Goal: Obtain resource: Download file/media

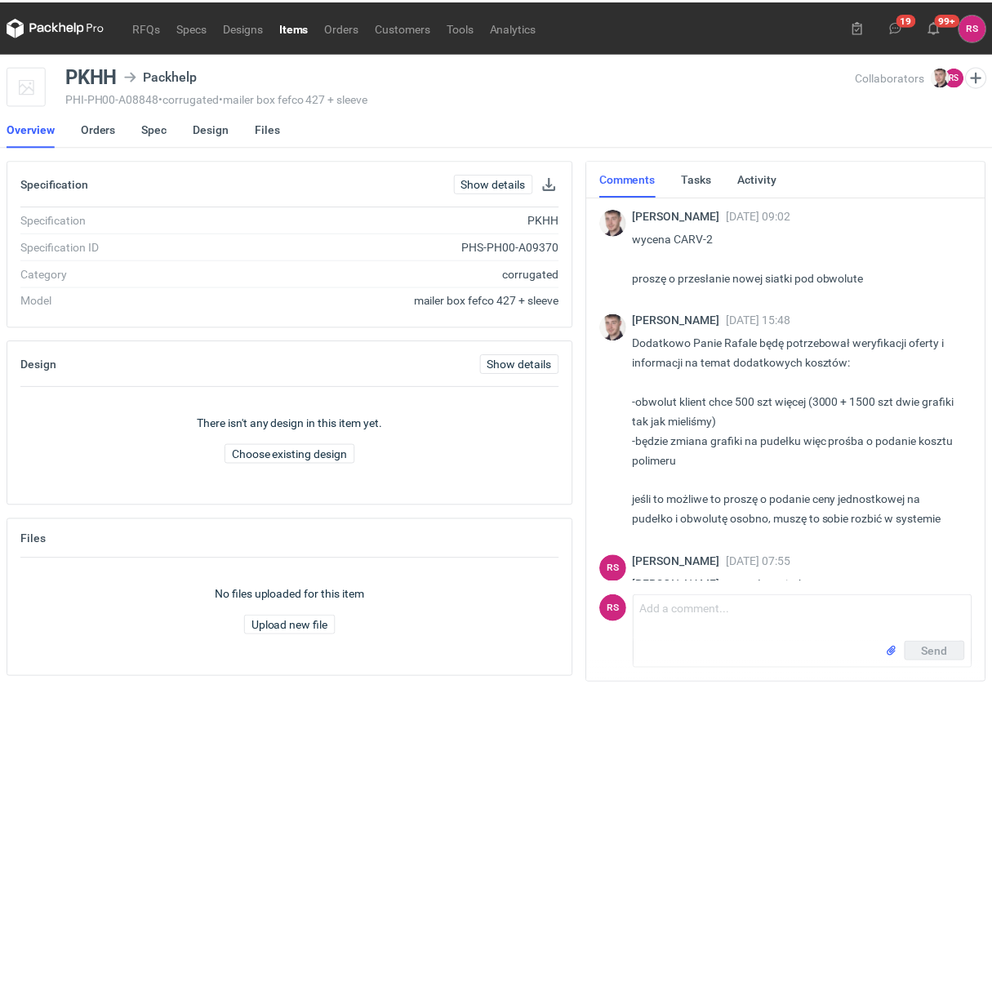
scroll to position [1394, 0]
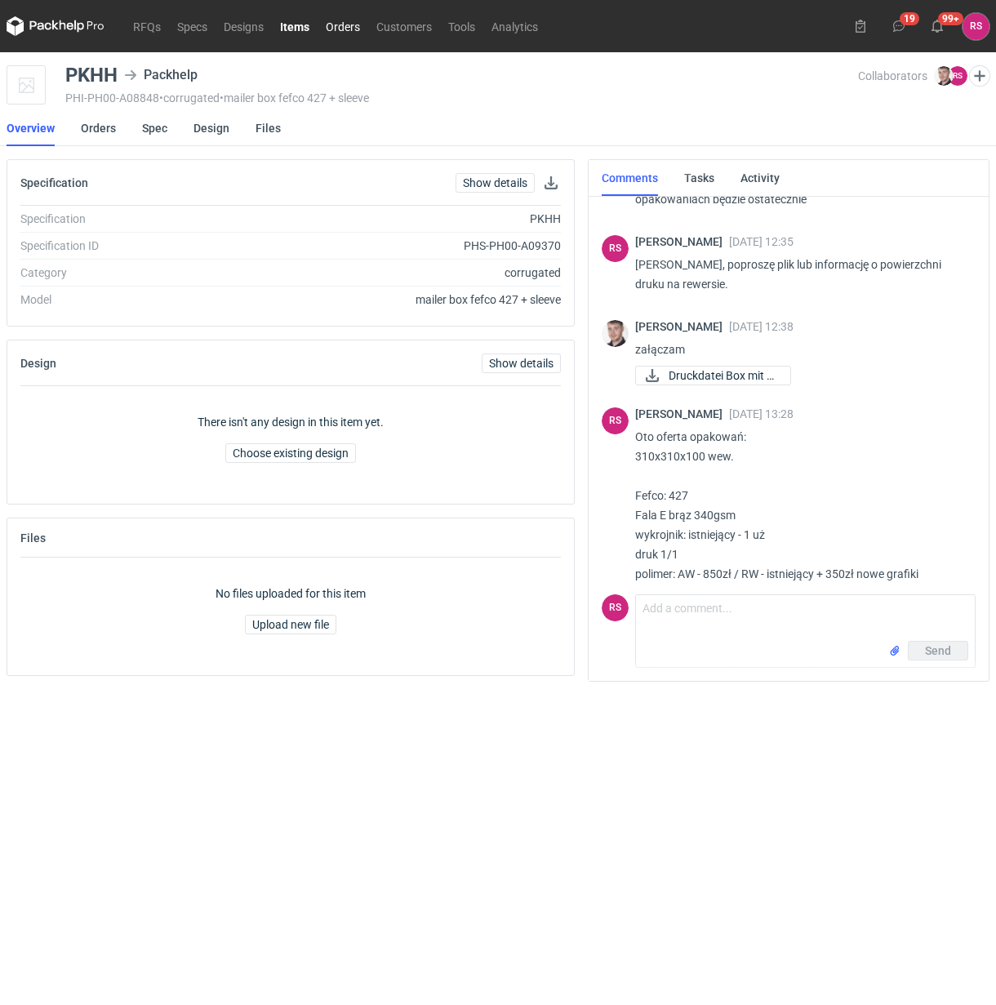
click at [345, 26] on link "Orders" at bounding box center [343, 26] width 51 height 20
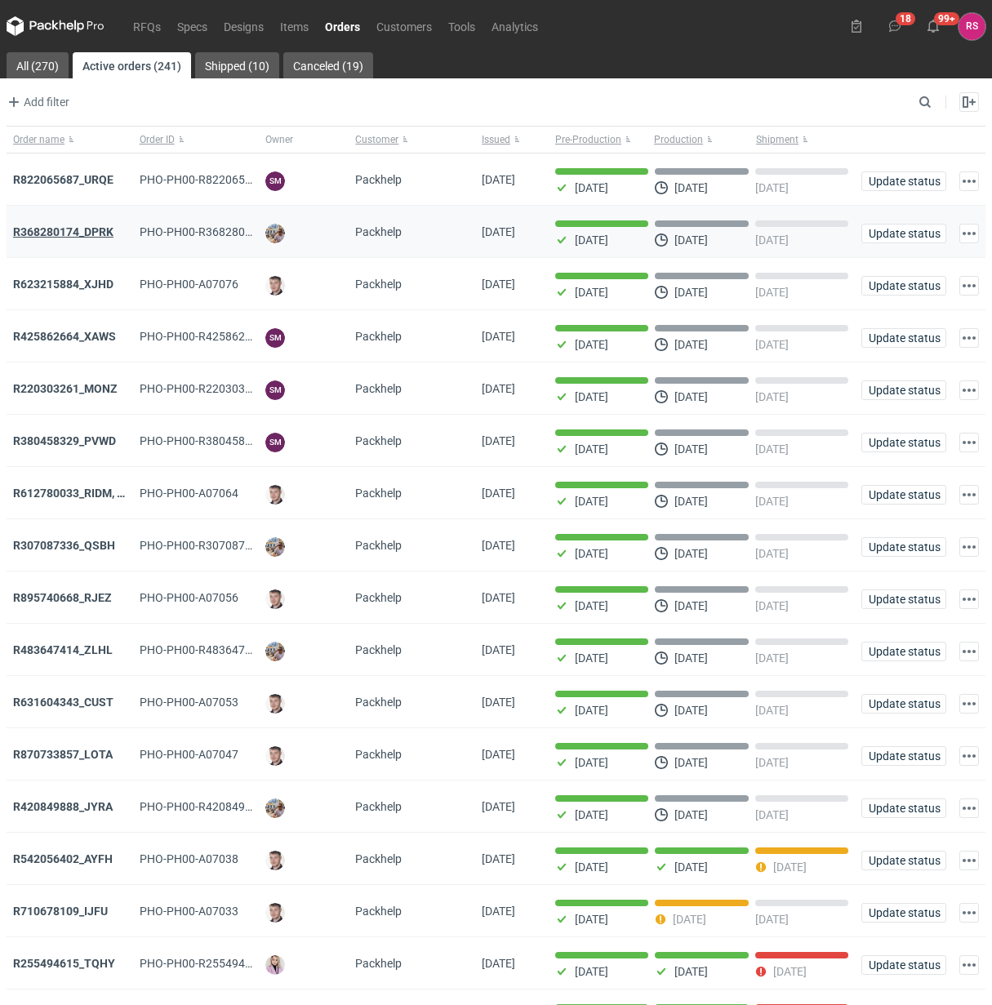
click at [91, 233] on strong "R368280174_DPRK" at bounding box center [63, 231] width 100 height 13
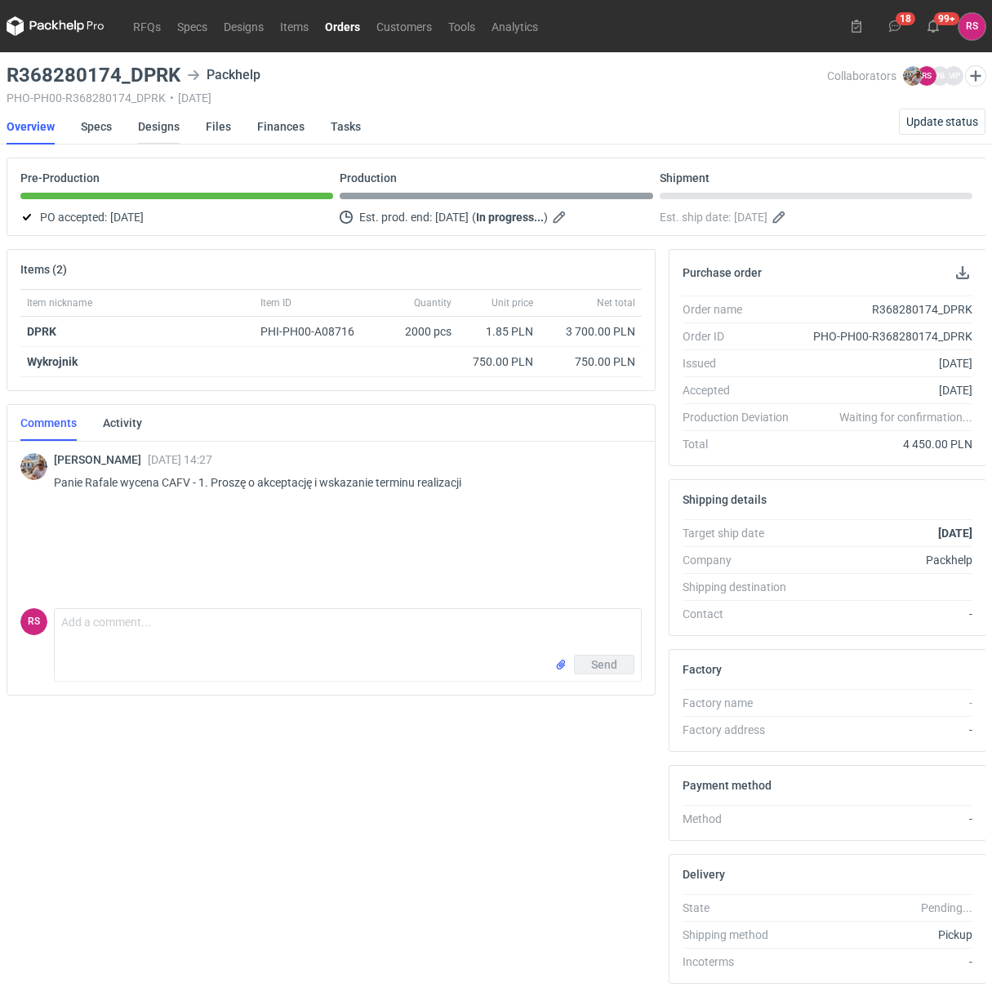
click at [152, 128] on link "Designs" at bounding box center [159, 127] width 42 height 36
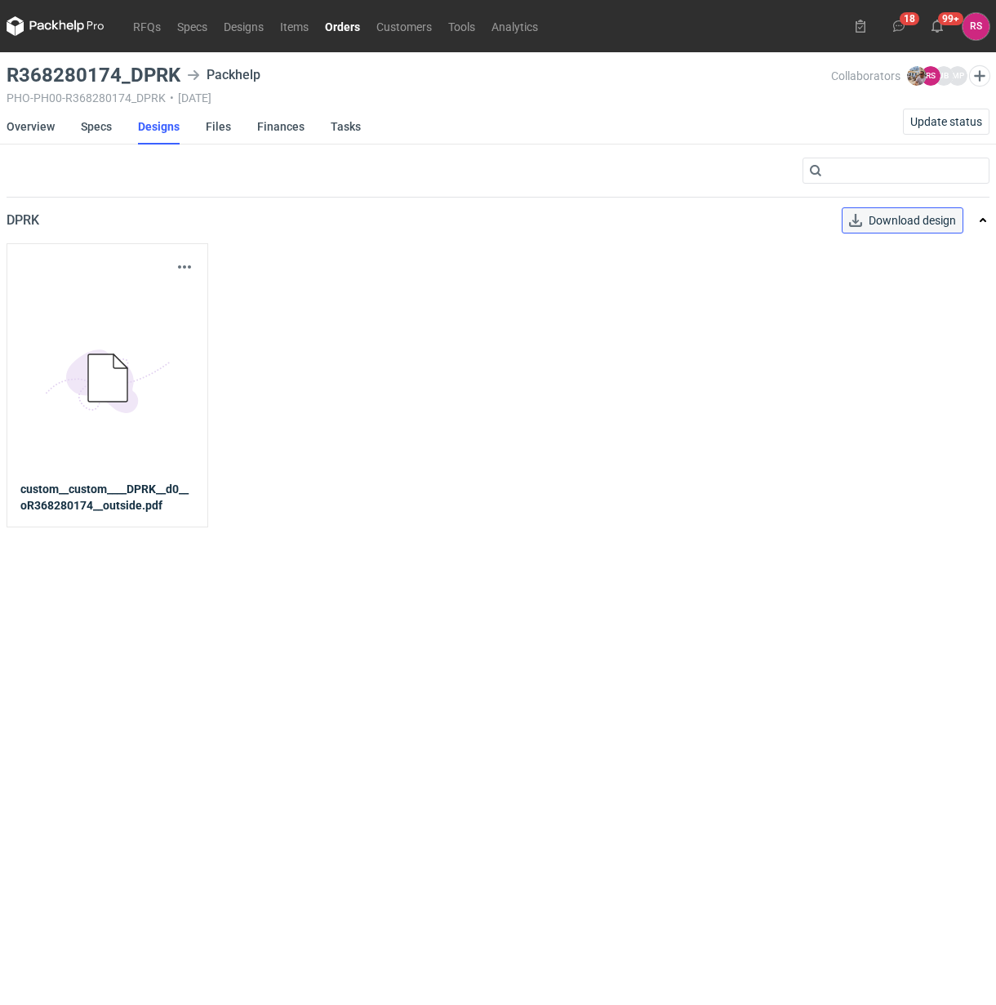
click at [908, 225] on link "Download design" at bounding box center [903, 220] width 122 height 26
click at [345, 26] on link "Orders" at bounding box center [342, 26] width 51 height 20
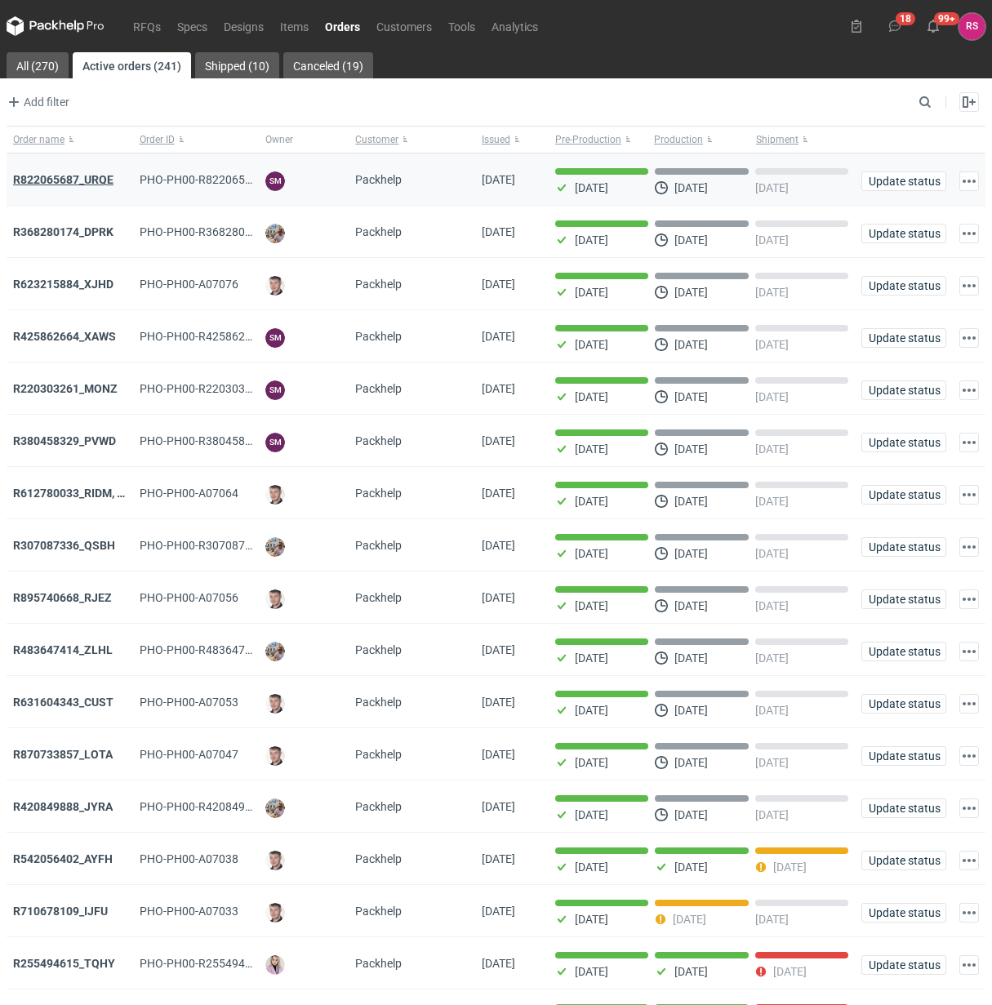
click at [74, 182] on strong "R822065687_URQE" at bounding box center [63, 179] width 100 height 13
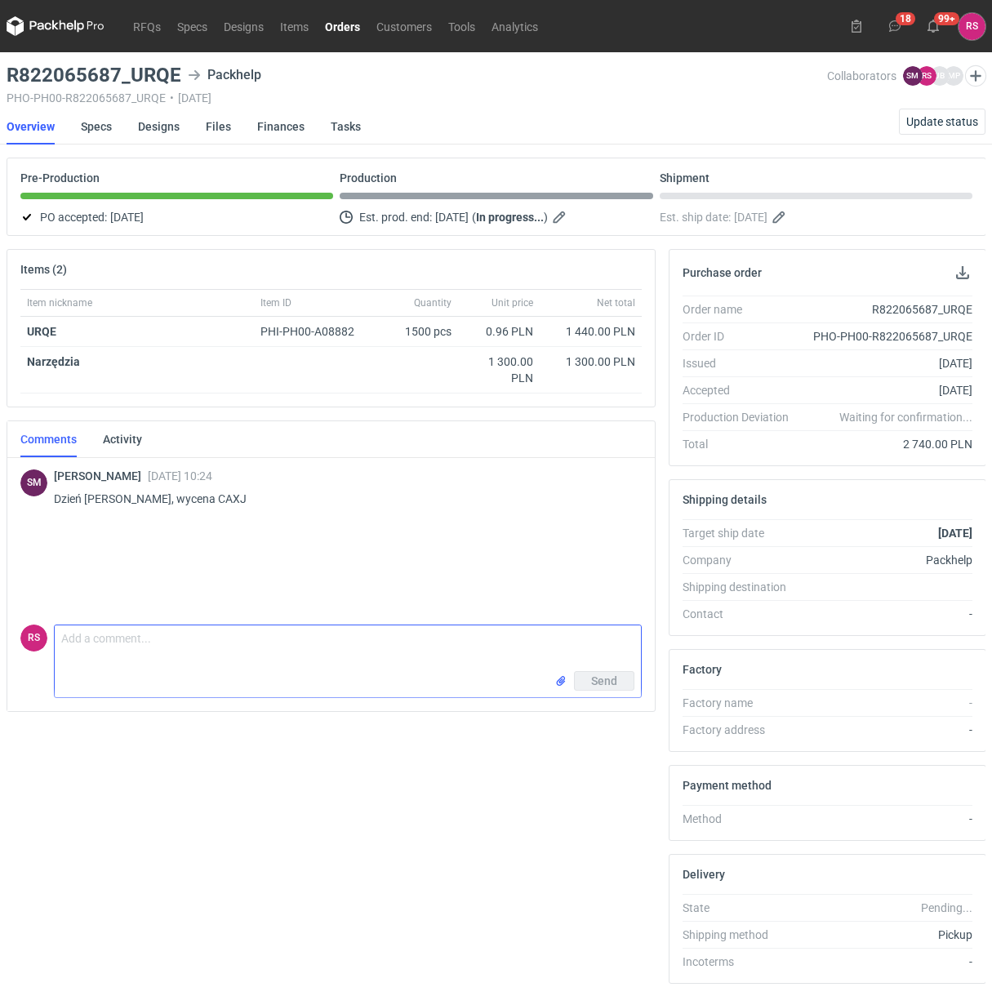
click at [260, 648] on textarea "Comment message" at bounding box center [348, 649] width 586 height 46
type textarea "Dzień dobry, proszę o akceptację pdfa."
click at [597, 717] on span "Send" at bounding box center [604, 716] width 26 height 11
drag, startPoint x: 258, startPoint y: 569, endPoint x: 226, endPoint y: 582, distance: 34.1
click at [226, 582] on div "Rafał Stani 13 Aug 2025 09:05 Dzień dobry, proszę o akceptację pdfa. 08-083 Pac…" at bounding box center [341, 572] width 575 height 75
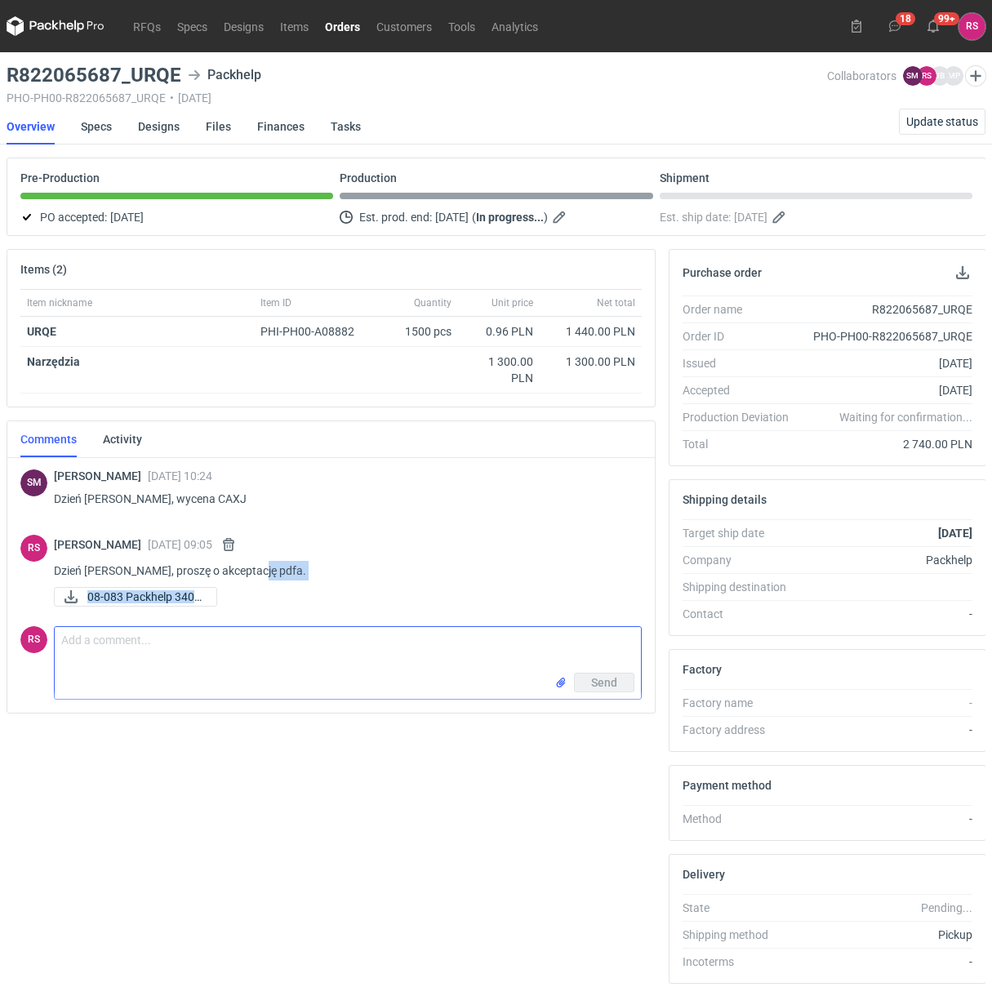
click at [274, 568] on p "Dzień dobry, proszę o akceptację pdfa." at bounding box center [341, 571] width 575 height 20
drag, startPoint x: 250, startPoint y: 573, endPoint x: 54, endPoint y: 572, distance: 196.0
click at [54, 572] on p "Dzień dobry, proszę o akceptację pdfa." at bounding box center [341, 571] width 575 height 20
copy p "Dzień dobry, proszę o akceptację pdfa."
click at [559, 537] on div "Rafał Stani 13 Aug 2025 09:05" at bounding box center [341, 545] width 575 height 20
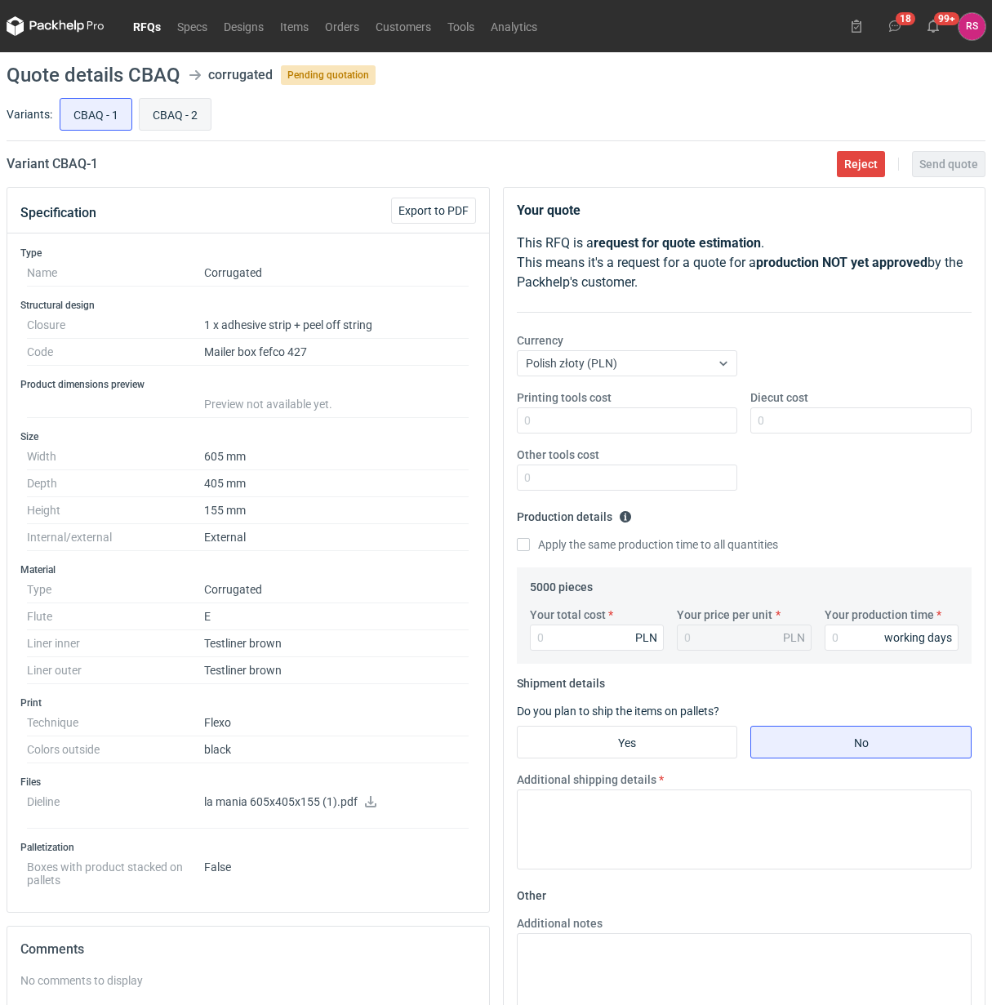
click at [180, 118] on input "CBAQ - 2" at bounding box center [175, 114] width 71 height 31
radio input "true"
click at [100, 116] on input "CBAQ - 1" at bounding box center [95, 114] width 71 height 31
radio input "true"
click at [172, 119] on input "CBAQ - 2" at bounding box center [175, 114] width 71 height 31
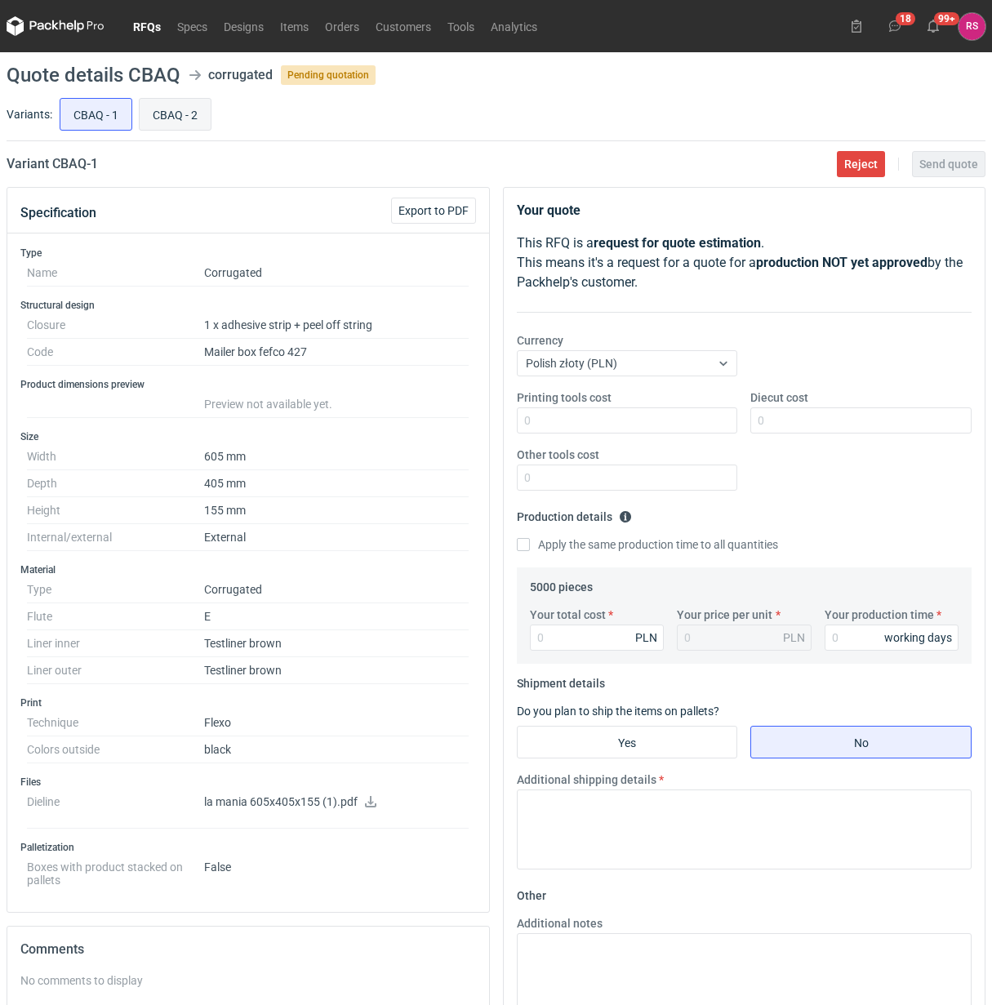
radio input "true"
click at [108, 119] on input "CBAQ - 1" at bounding box center [95, 114] width 71 height 31
radio input "true"
click at [161, 120] on input "CBAQ - 2" at bounding box center [175, 114] width 71 height 31
radio input "true"
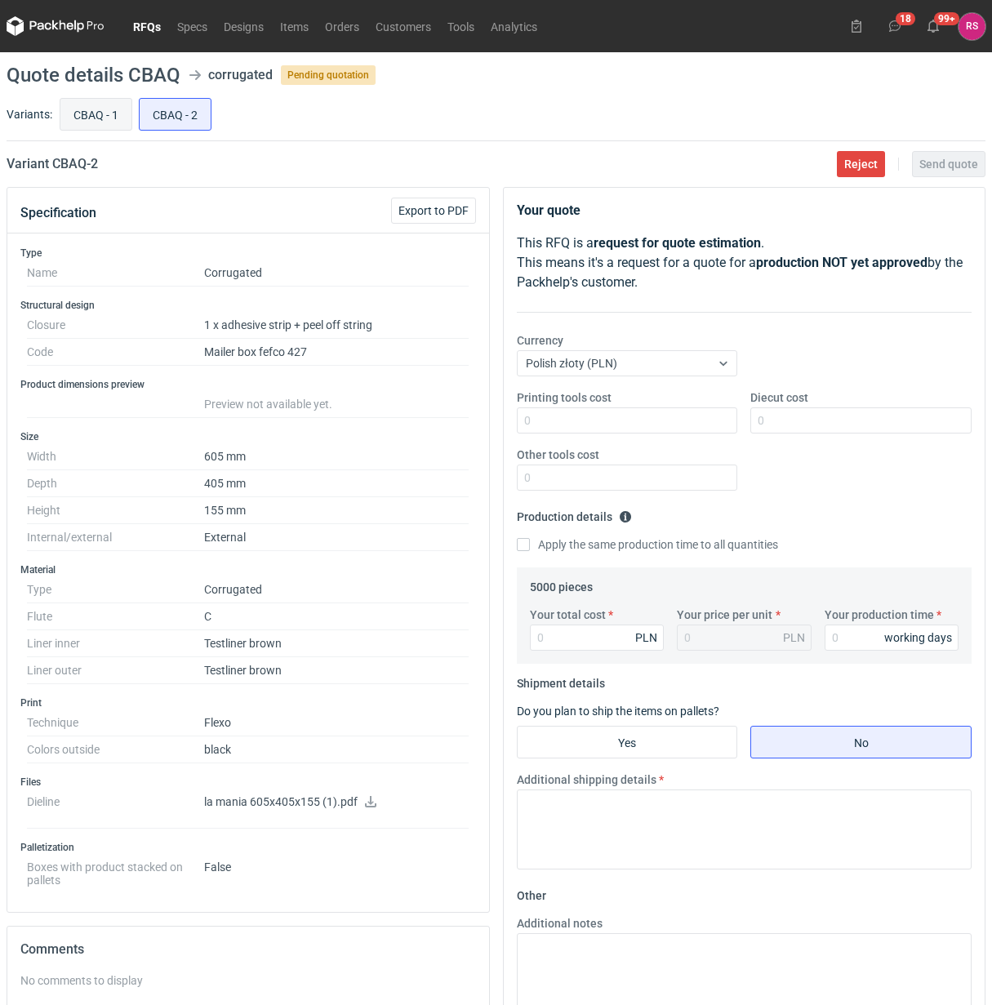
click at [90, 120] on input "CBAQ - 1" at bounding box center [95, 114] width 71 height 31
radio input "true"
click at [157, 120] on input "CBAQ - 2" at bounding box center [175, 114] width 71 height 31
radio input "true"
click at [96, 115] on input "CBAQ - 1" at bounding box center [95, 114] width 71 height 31
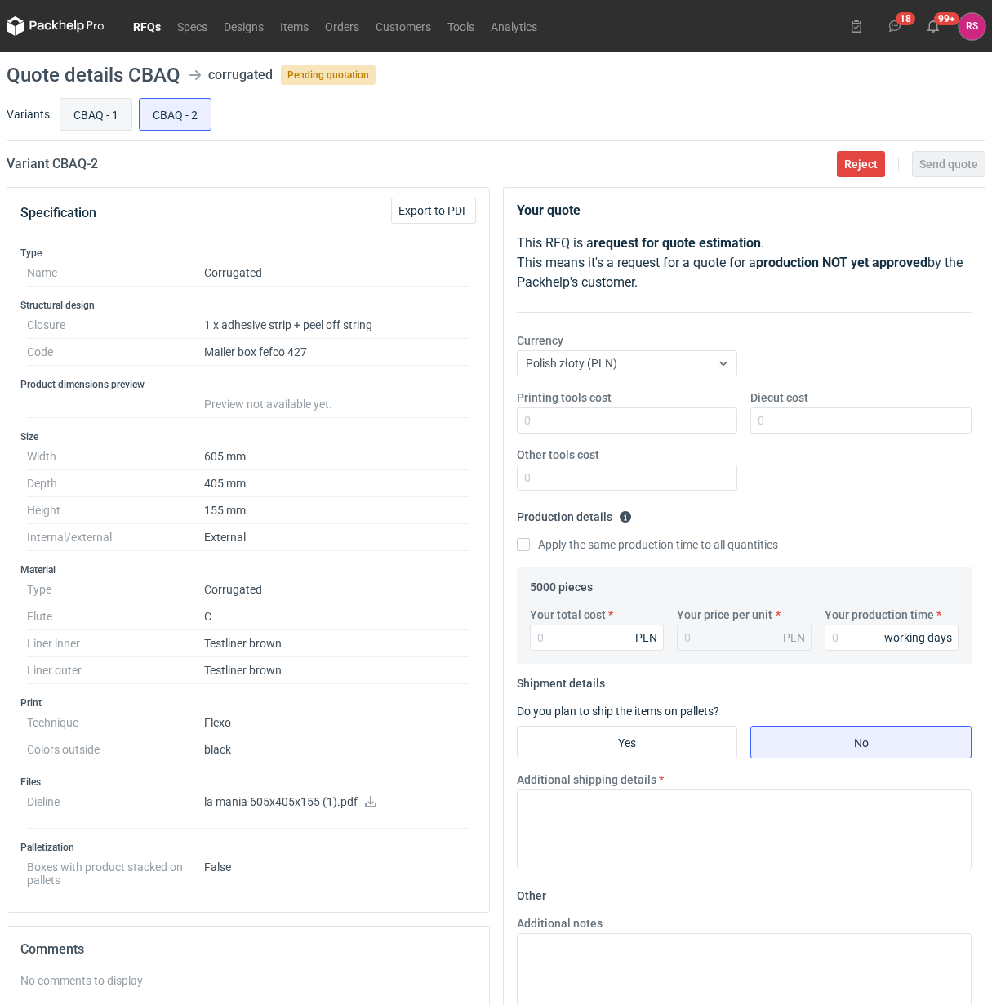
radio input "true"
click at [156, 115] on input "CBAQ - 2" at bounding box center [175, 114] width 71 height 31
radio input "true"
click at [96, 111] on input "CBAQ - 1" at bounding box center [95, 114] width 71 height 31
radio input "true"
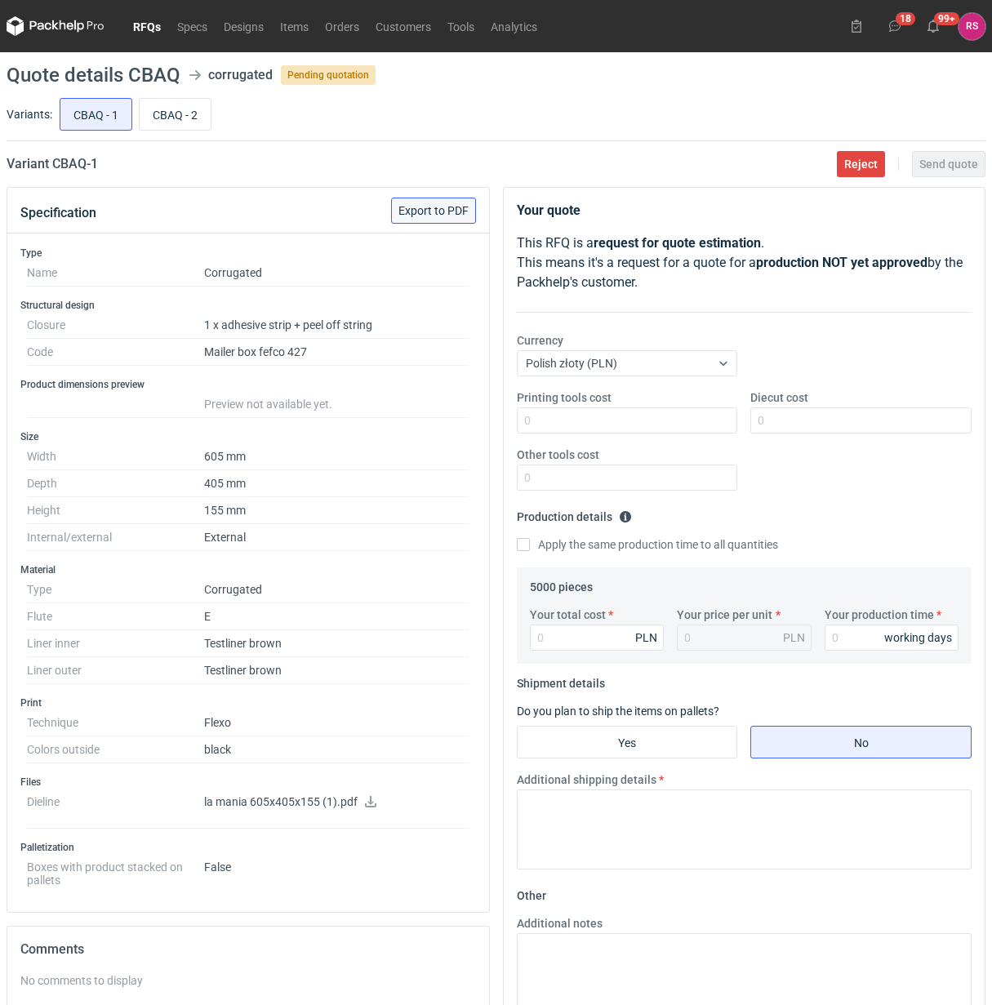
click at [443, 213] on span "Export to PDF" at bounding box center [434, 210] width 70 height 11
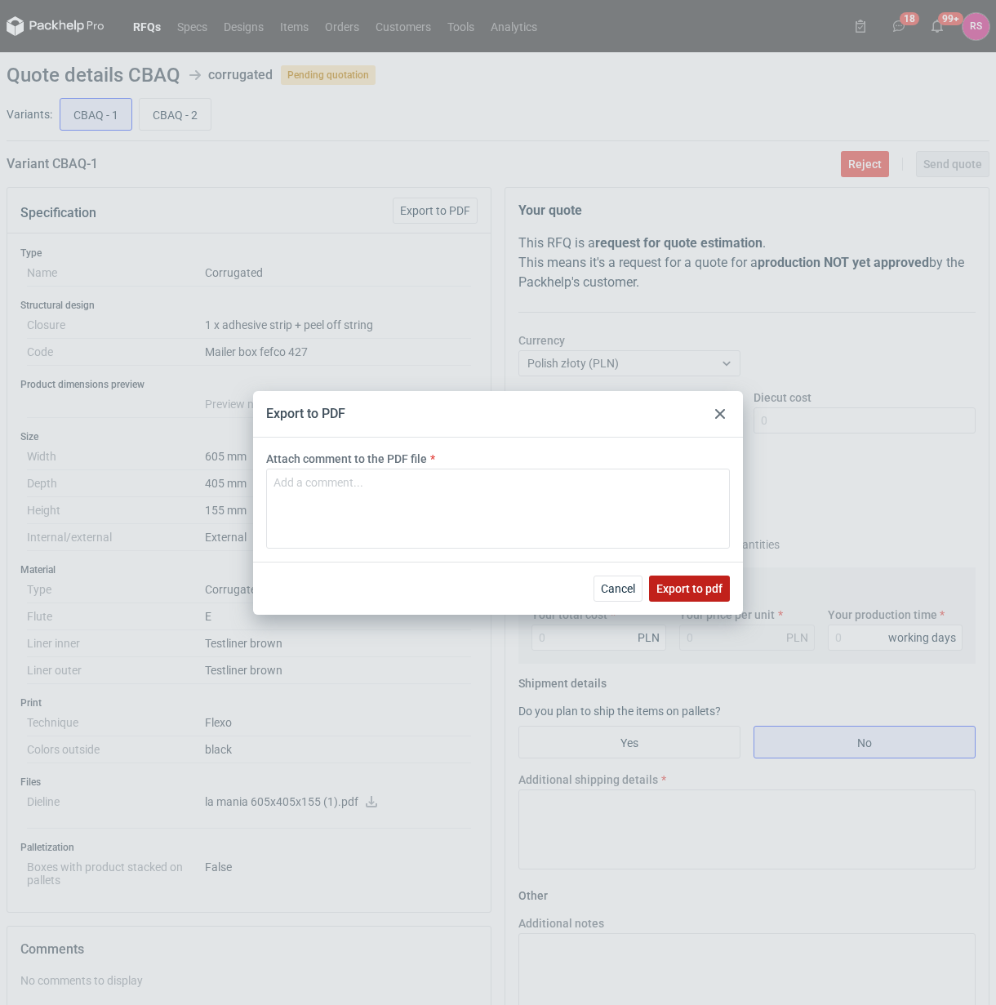
click at [713, 591] on span "Export to pdf" at bounding box center [690, 588] width 66 height 11
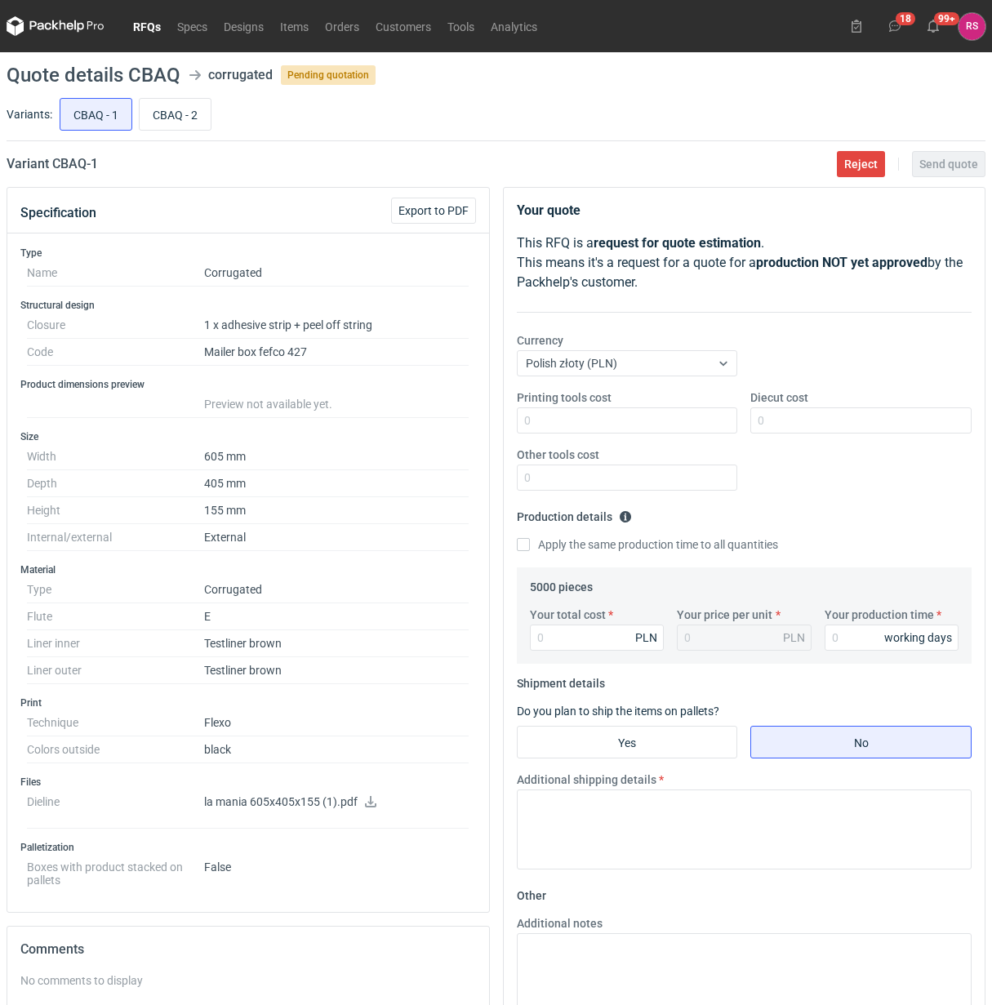
click at [364, 807] on icon at bounding box center [370, 801] width 13 height 11
click at [169, 112] on input "CBAQ - 2" at bounding box center [175, 114] width 71 height 31
radio input "true"
click at [439, 211] on span "Export to PDF" at bounding box center [434, 210] width 70 height 11
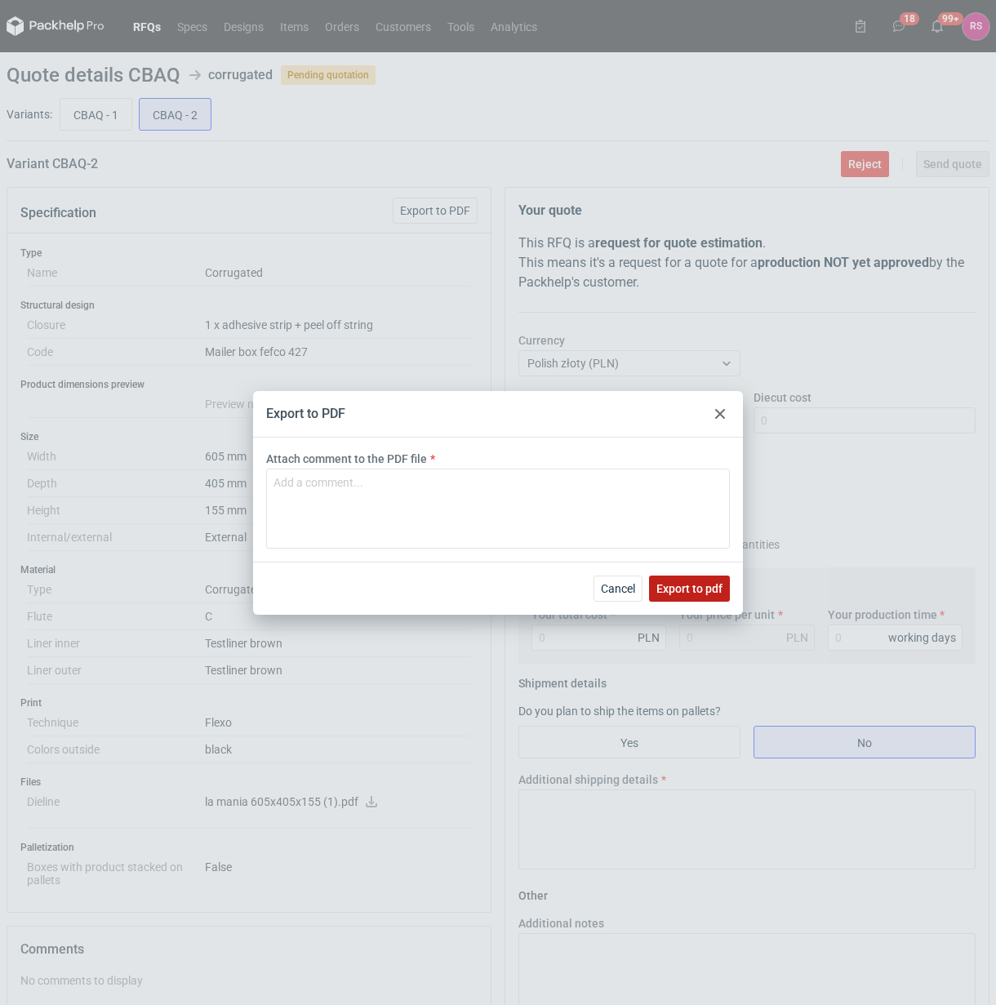
click at [689, 586] on span "Export to pdf" at bounding box center [690, 588] width 66 height 11
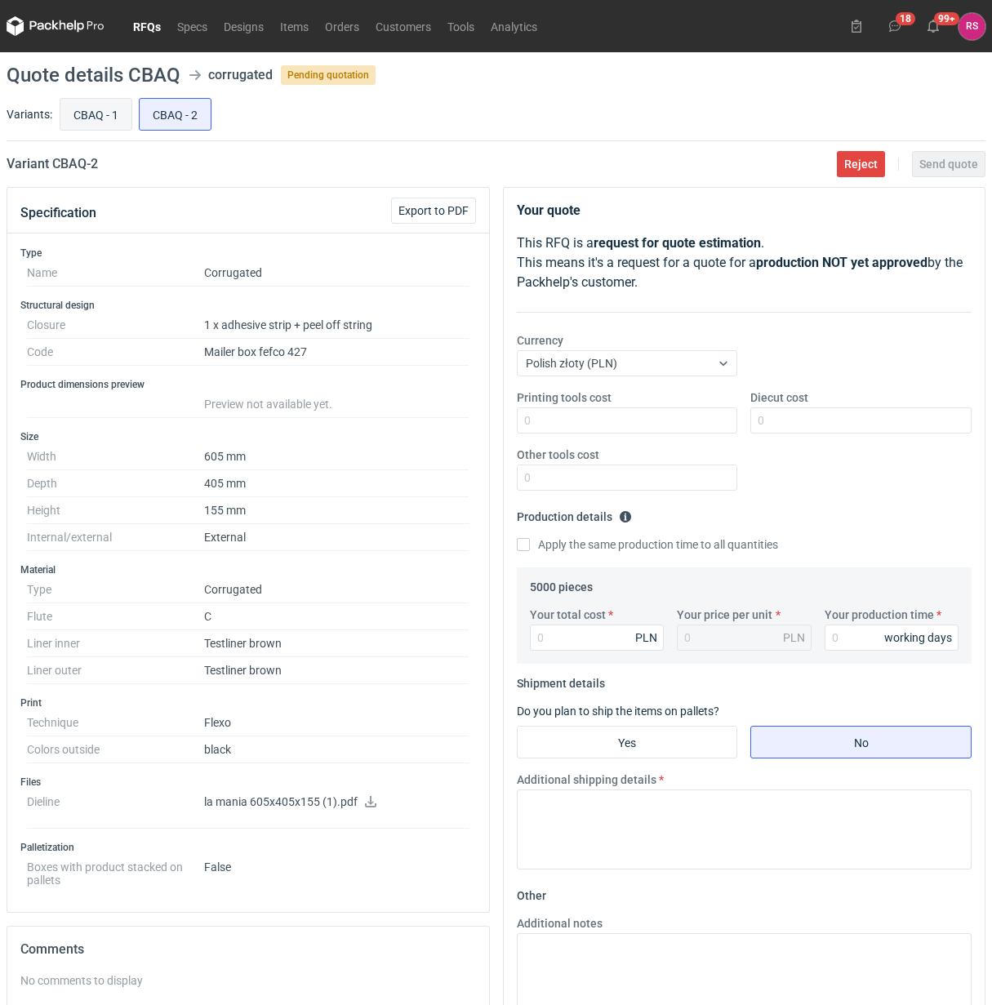
click at [100, 113] on input "CBAQ - 1" at bounding box center [95, 114] width 71 height 31
radio input "true"
click at [206, 110] on input "CBAQ - 2" at bounding box center [175, 114] width 71 height 31
radio input "true"
click at [106, 113] on input "CBAQ - 1" at bounding box center [95, 114] width 71 height 31
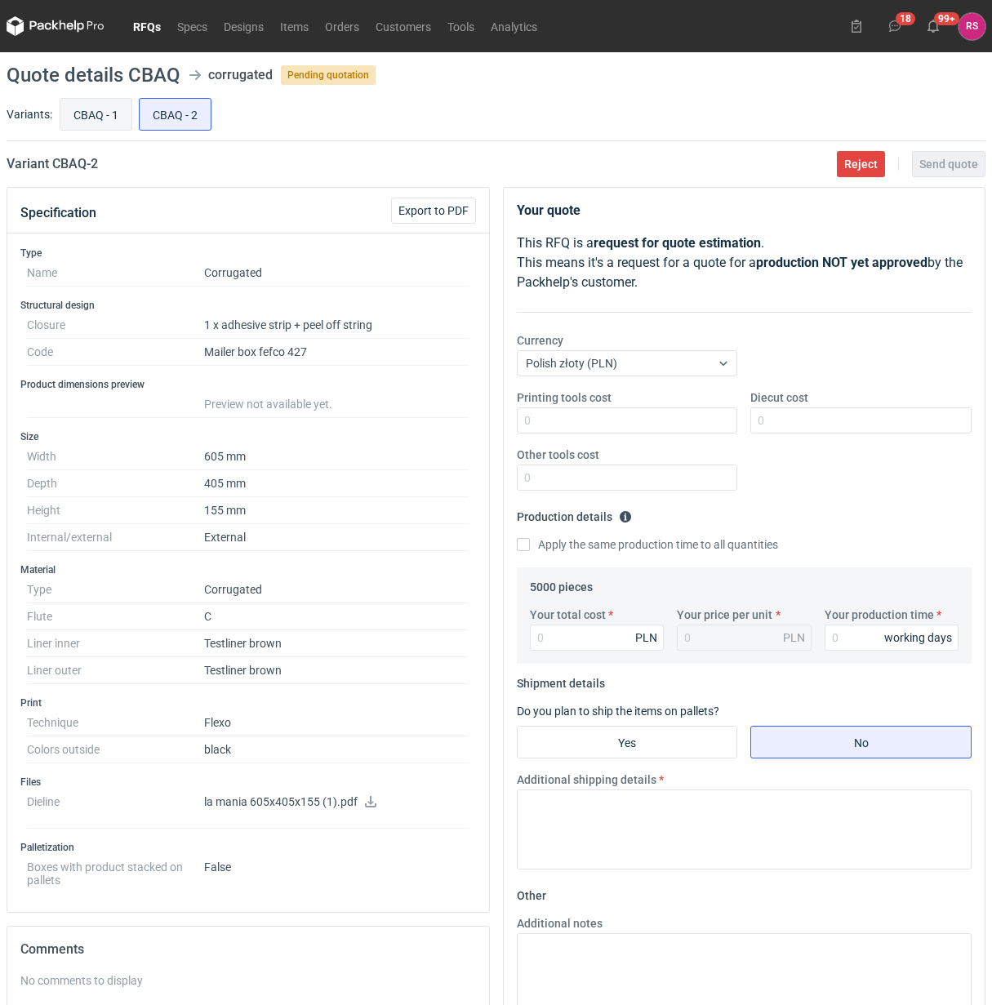
radio input "true"
click at [860, 176] on button "Reject" at bounding box center [861, 164] width 48 height 26
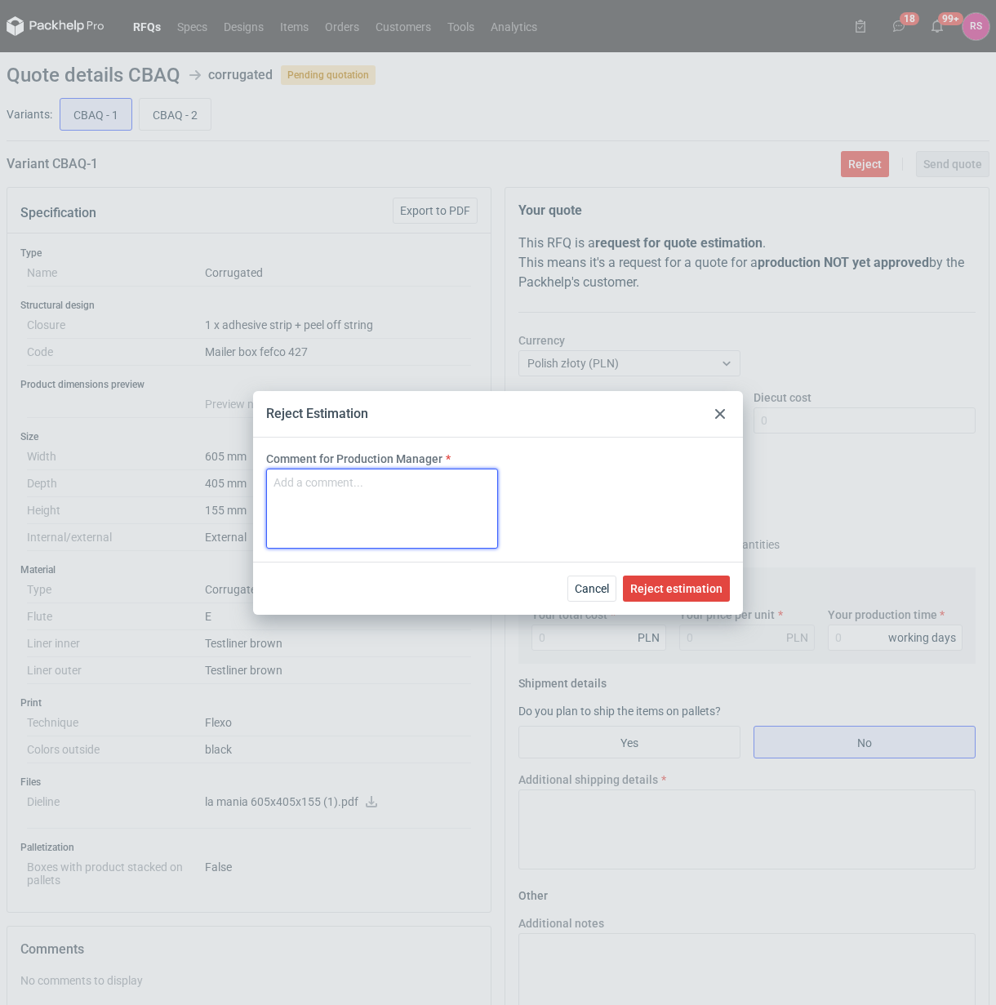
click at [399, 498] on textarea "Comment for Production Manager" at bounding box center [382, 509] width 232 height 80
type textarea "Za duże"
click at [682, 589] on span "Reject estimation" at bounding box center [677, 588] width 92 height 11
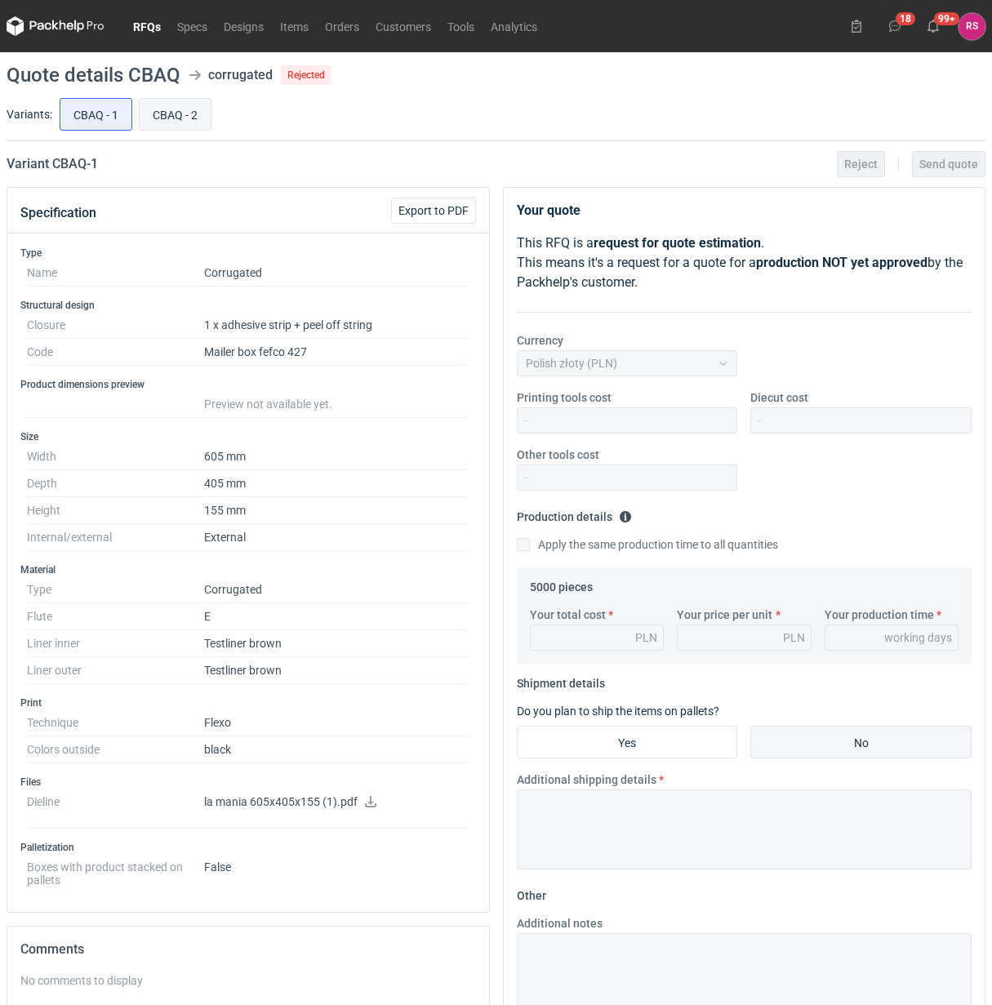
click at [181, 117] on input "CBAQ - 2" at bounding box center [175, 114] width 71 height 31
radio input "true"
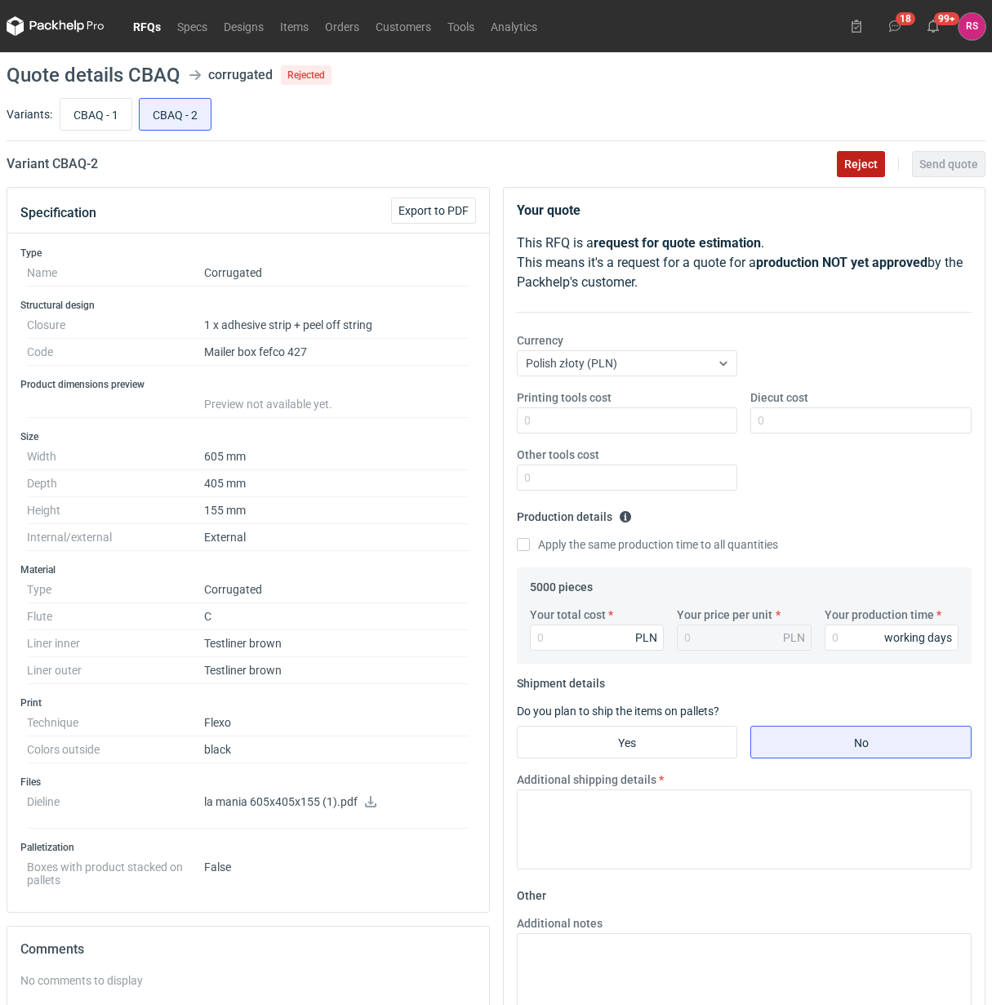
click at [870, 168] on span "Reject" at bounding box center [861, 163] width 33 height 11
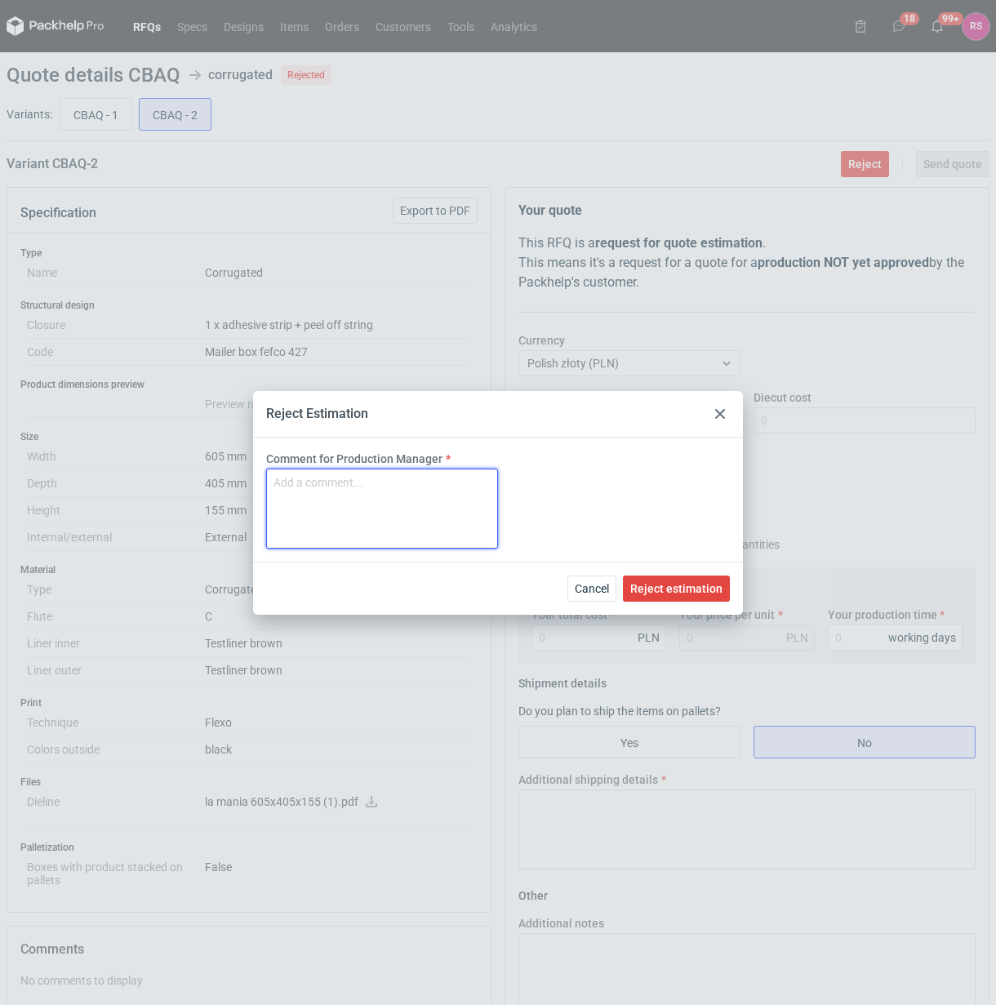
click at [413, 496] on textarea "Comment for Production Manager" at bounding box center [382, 509] width 232 height 80
type textarea "Za duże"
click at [711, 591] on span "Reject estimation" at bounding box center [677, 588] width 92 height 11
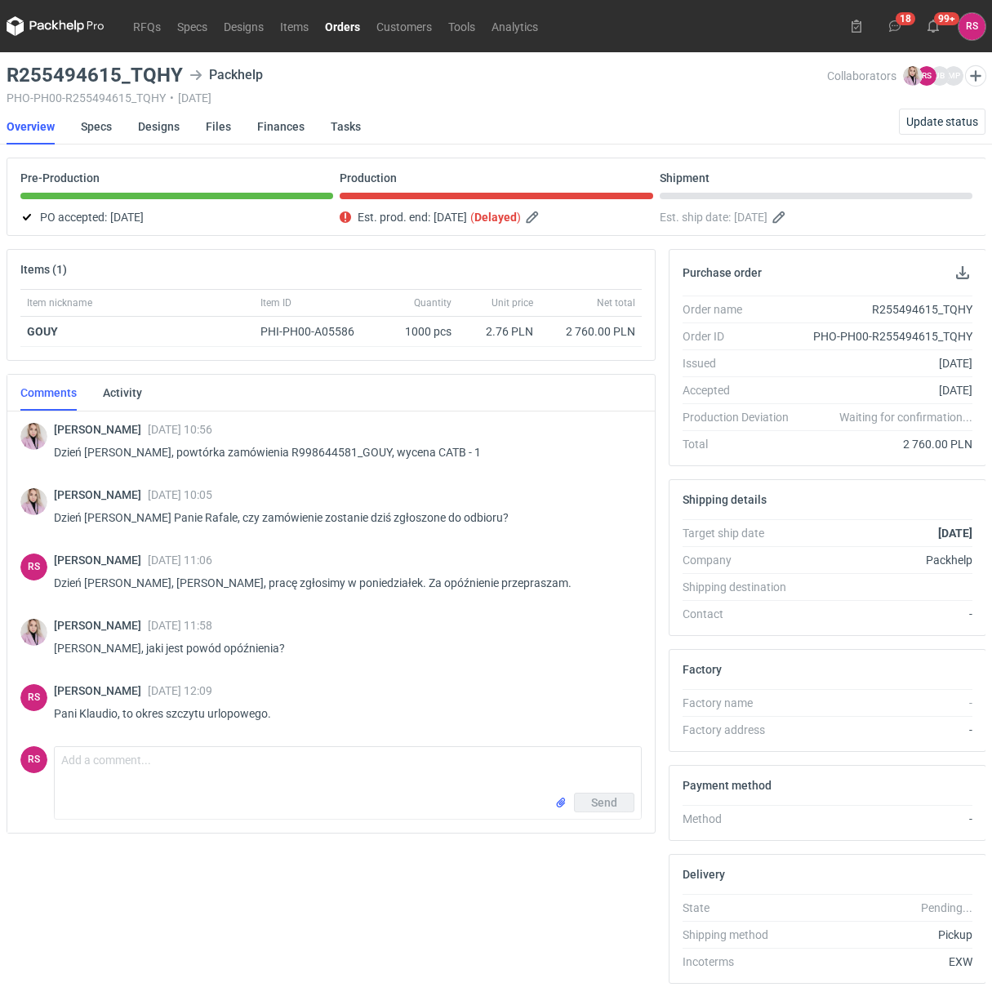
click at [341, 26] on link "Orders" at bounding box center [342, 26] width 51 height 20
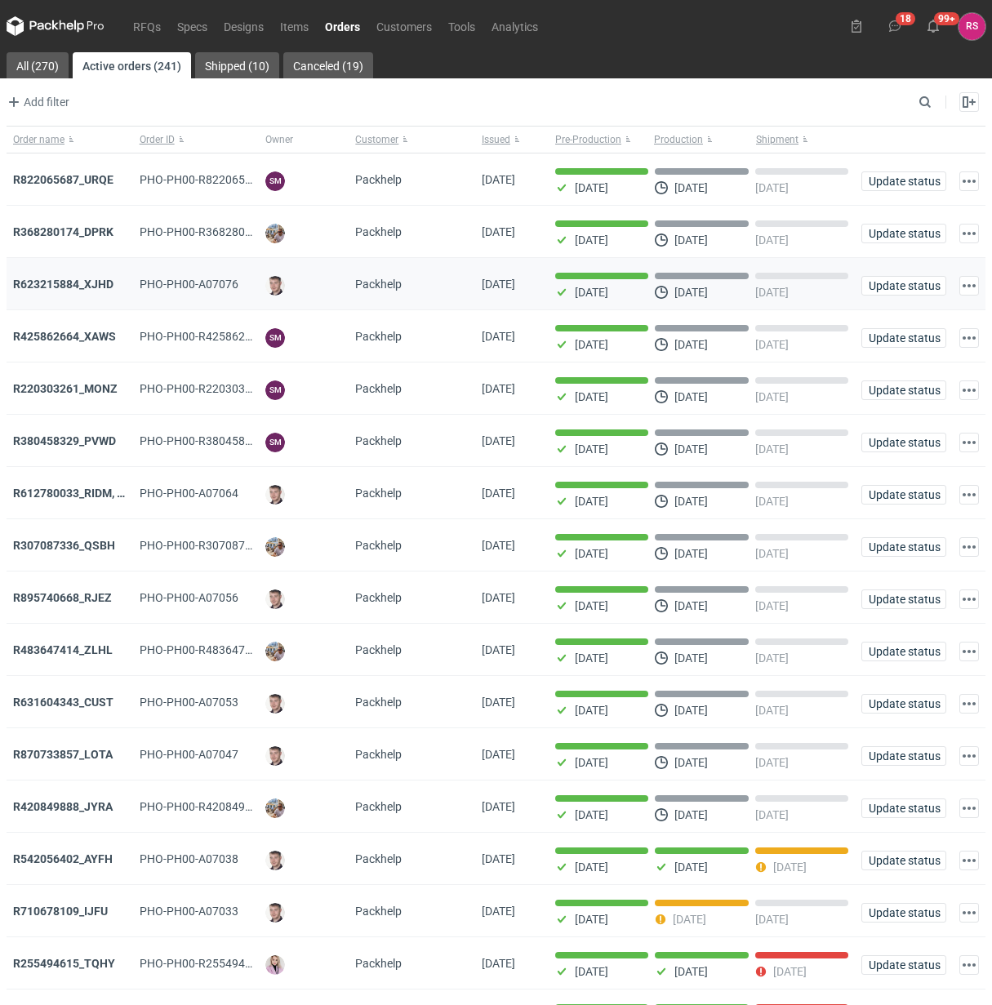
click at [64, 292] on div "R623215884_XJHD" at bounding box center [70, 284] width 114 height 16
click at [69, 278] on div "R623215884_XJHD" at bounding box center [70, 284] width 114 height 16
click at [72, 291] on strong "R623215884_XJHD" at bounding box center [63, 284] width 100 height 13
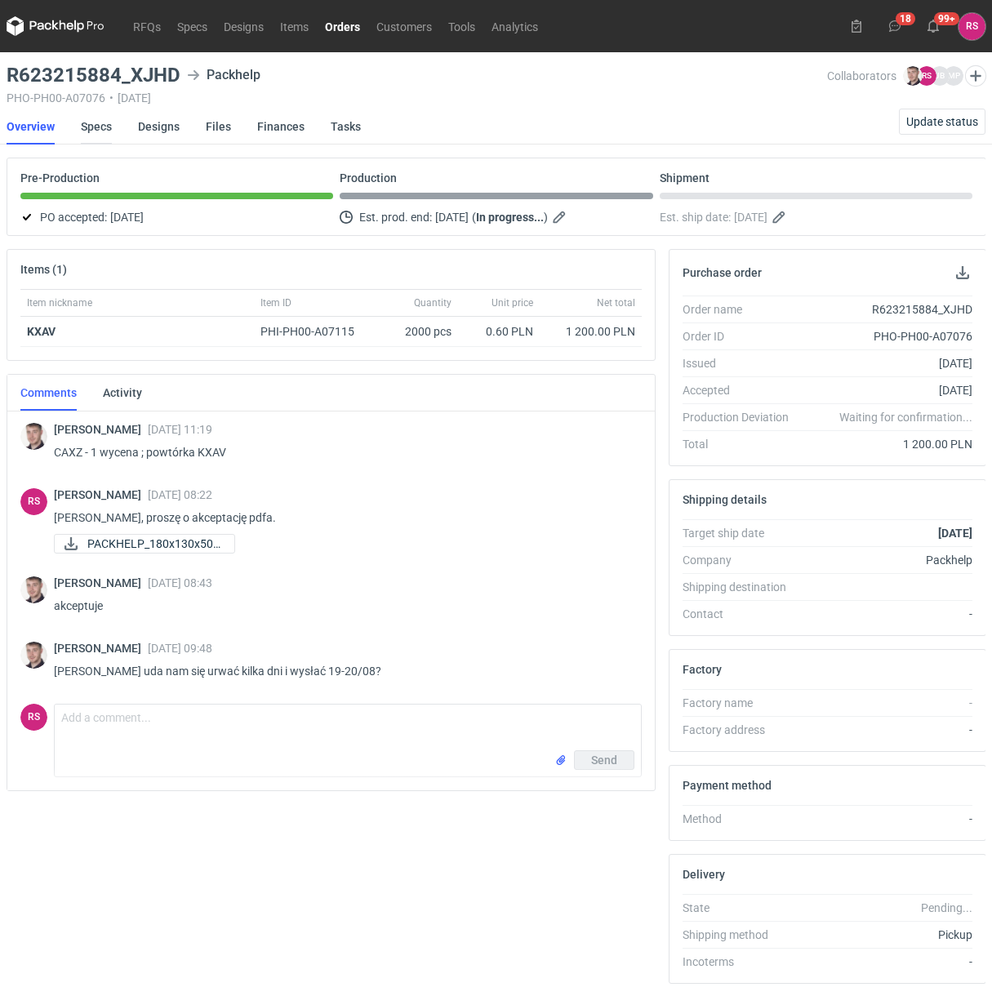
click at [104, 124] on link "Specs" at bounding box center [96, 127] width 31 height 36
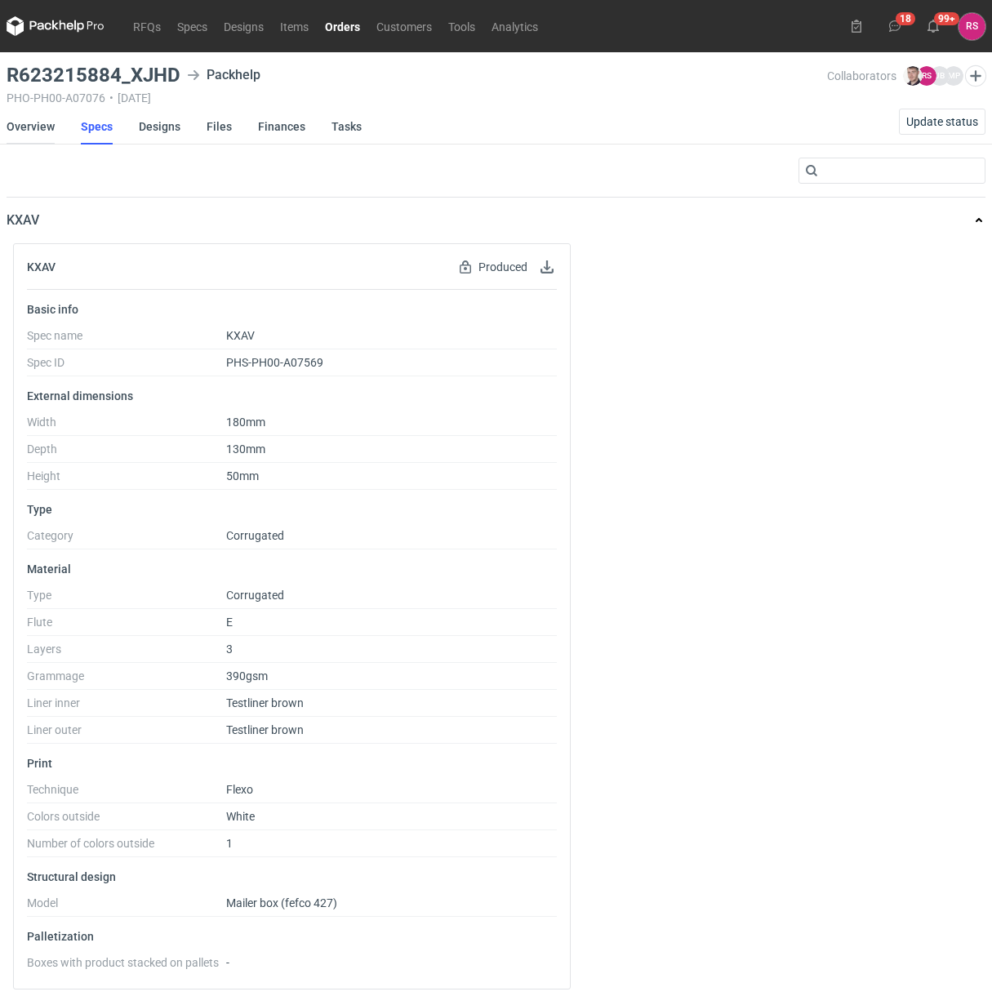
click at [29, 120] on link "Overview" at bounding box center [31, 127] width 48 height 36
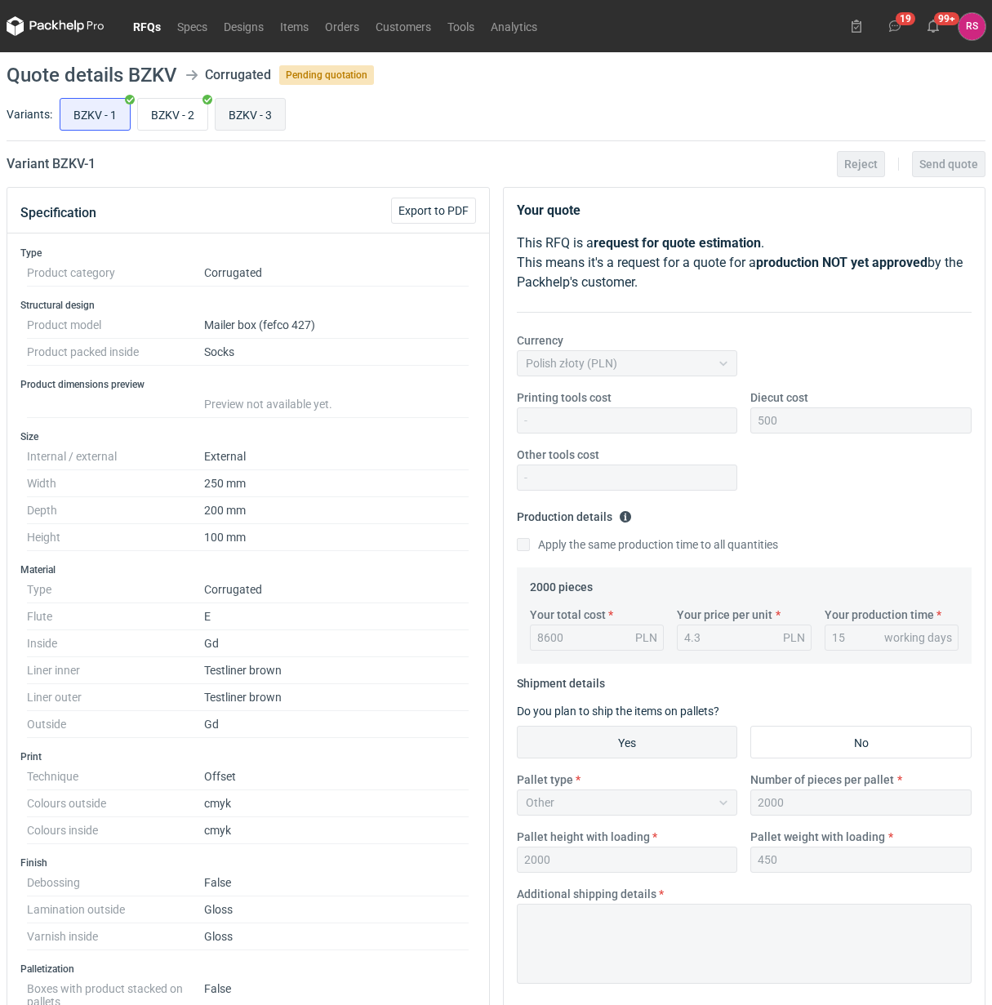
click at [260, 120] on input "BZKV - 3" at bounding box center [250, 114] width 69 height 31
radio input "true"
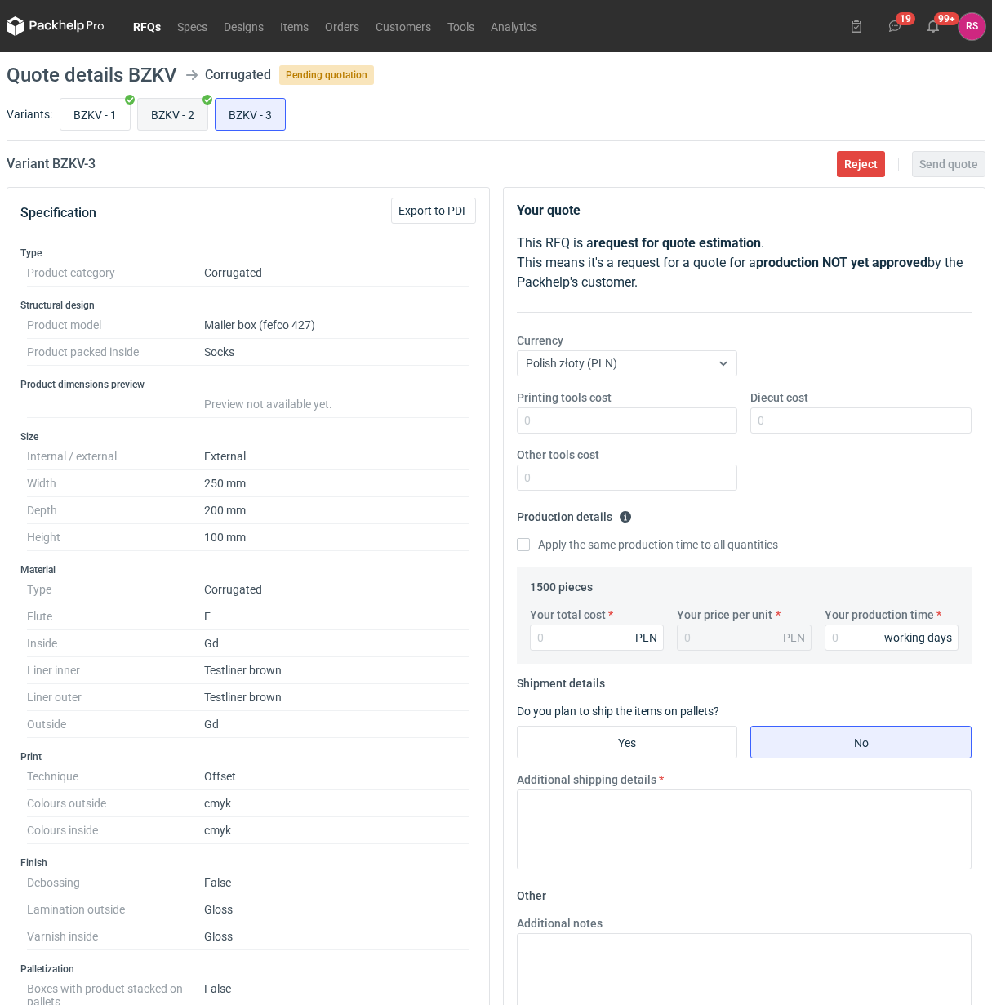
click at [160, 109] on input "BZKV - 2" at bounding box center [172, 114] width 69 height 31
radio input "true"
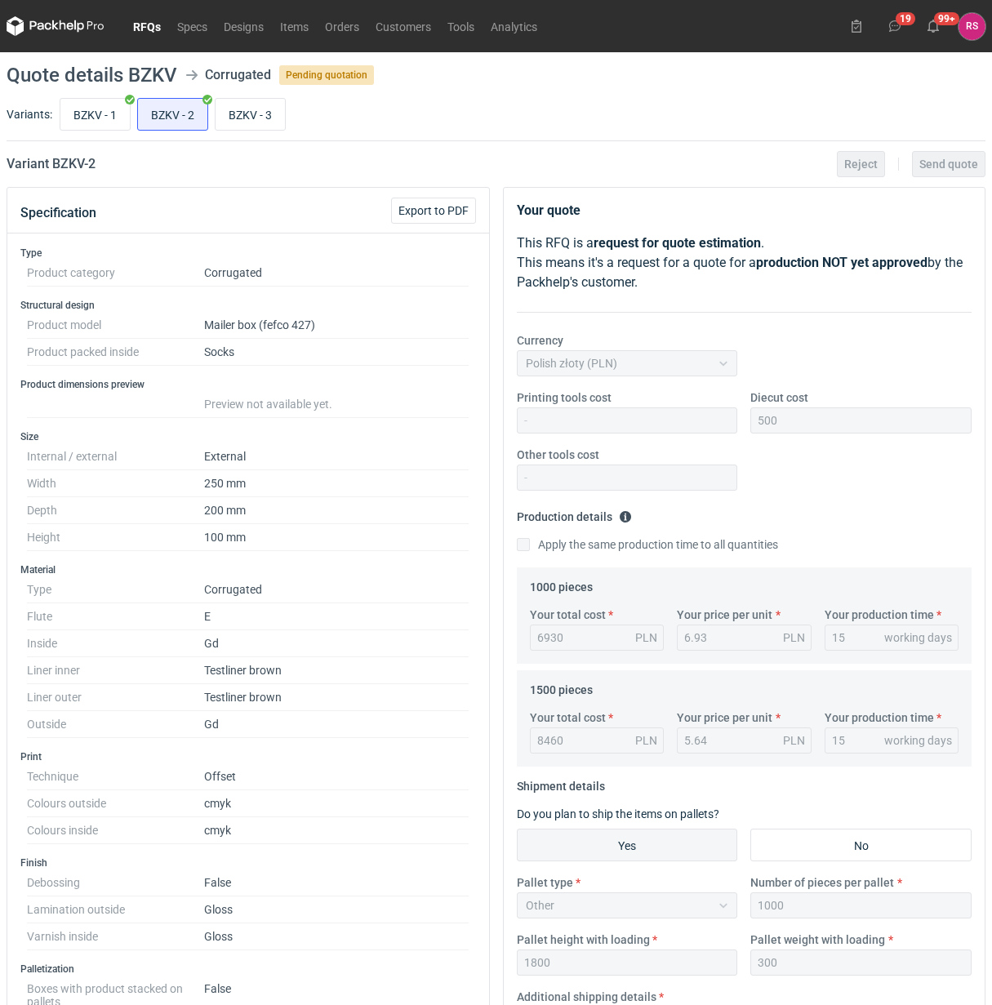
click at [214, 109] on div "BZKV - 1 BZKV - 2 BZKV - 3" at bounding box center [520, 114] width 929 height 39
click at [165, 110] on input "BZKV - 2" at bounding box center [172, 114] width 69 height 31
click at [285, 120] on input "BZKV - 3" at bounding box center [250, 114] width 69 height 31
radio input "true"
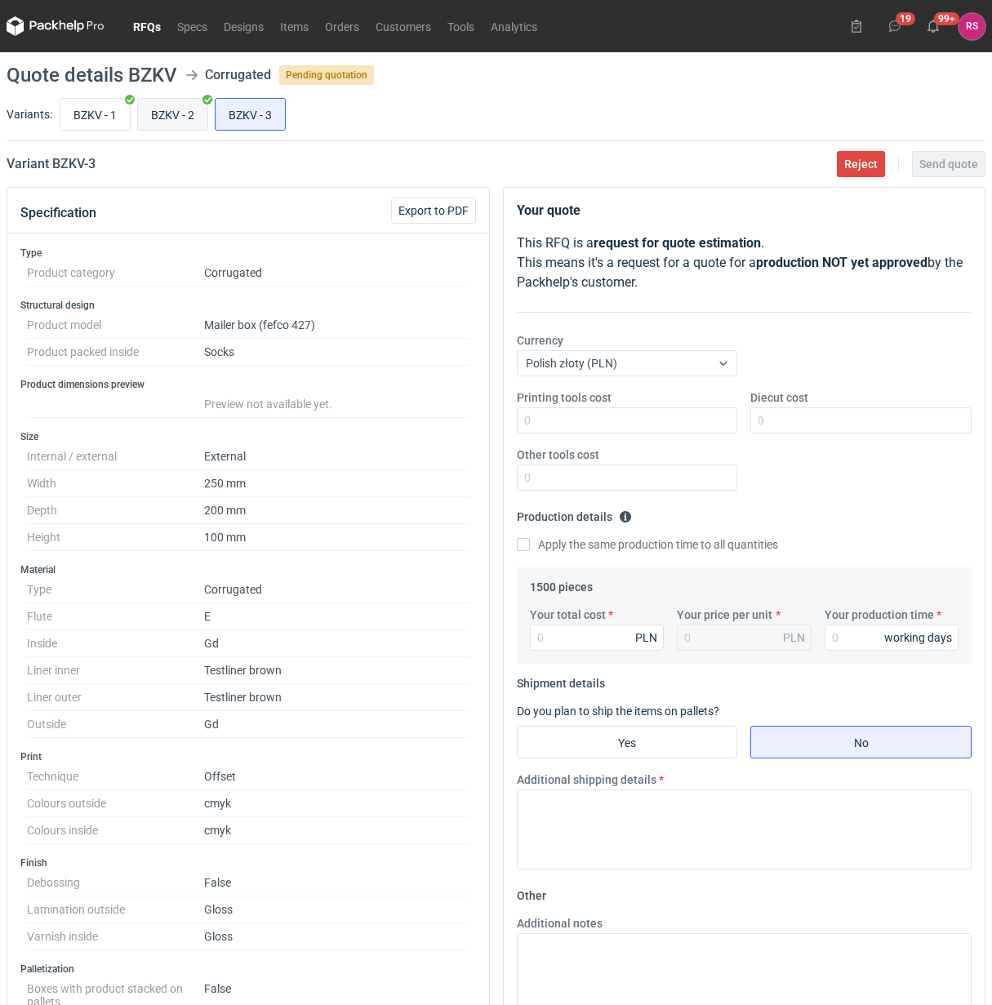
click at [178, 121] on input "BZKV - 2" at bounding box center [172, 114] width 69 height 31
radio input "true"
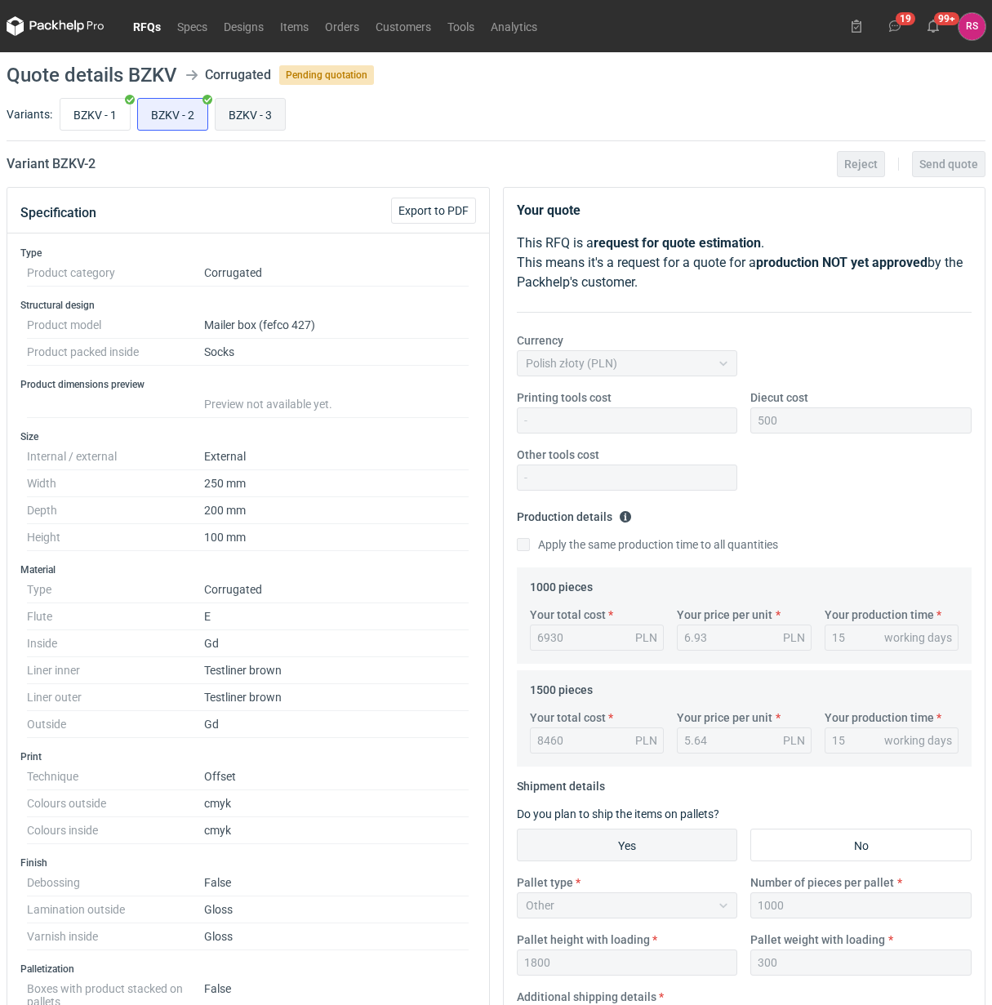
click at [255, 125] on input "BZKV - 3" at bounding box center [250, 114] width 69 height 31
radio input "true"
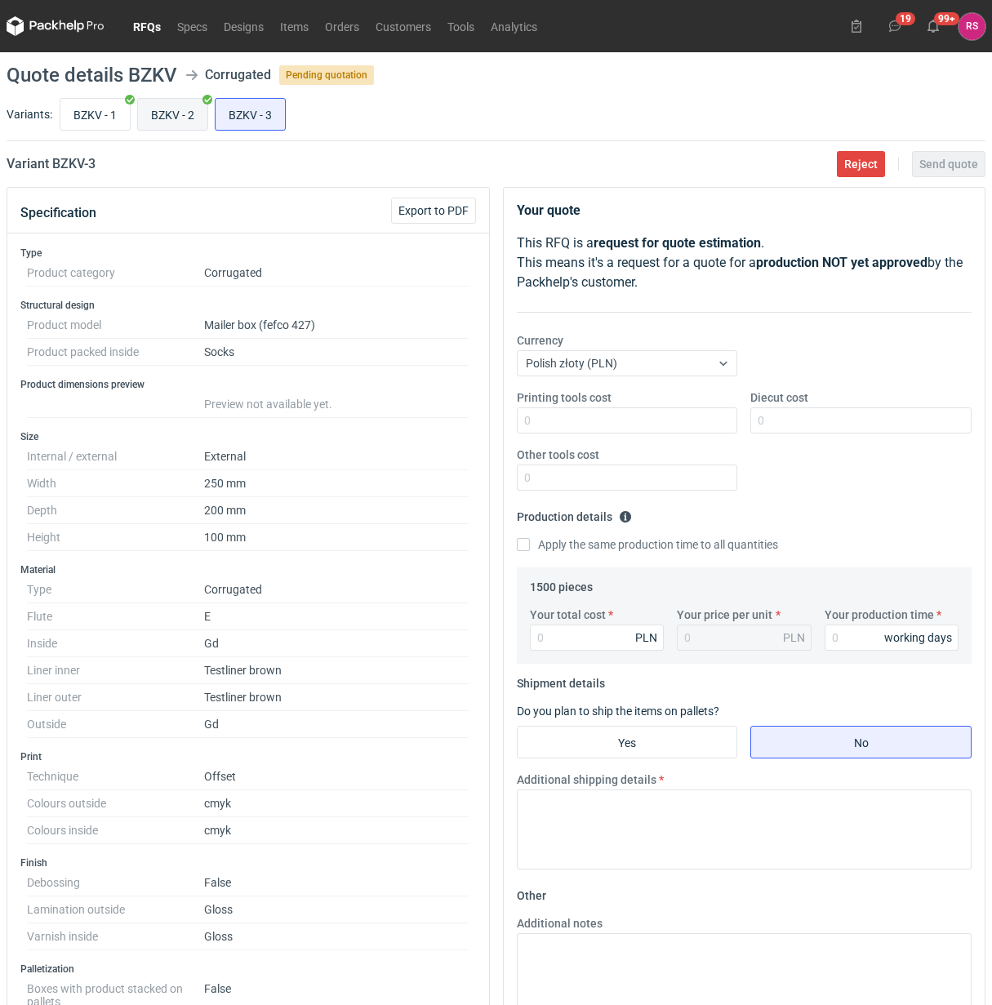
click at [137, 128] on label "BZKV - 2" at bounding box center [172, 114] width 71 height 33
click at [138, 128] on input "BZKV - 2" at bounding box center [172, 114] width 69 height 31
radio input "true"
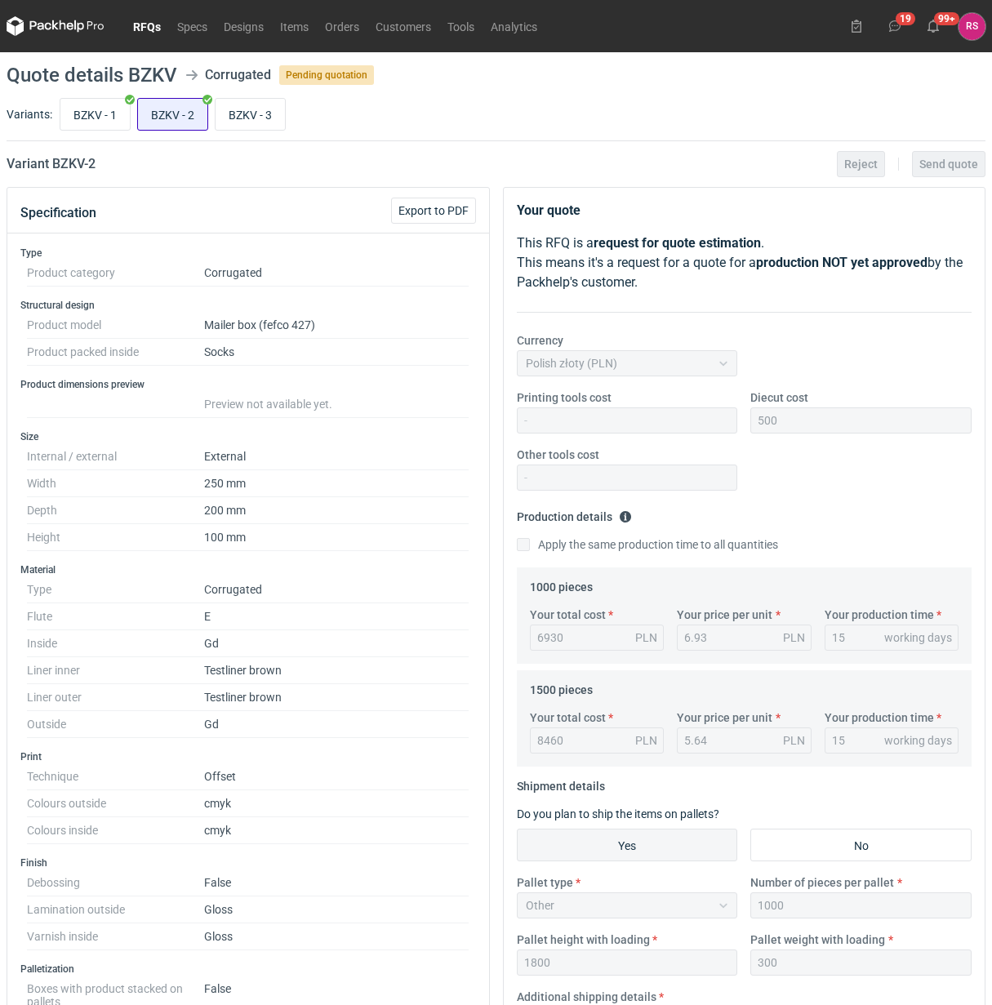
click at [198, 125] on input "BZKV - 2" at bounding box center [172, 114] width 69 height 31
click at [260, 119] on input "BZKV - 3" at bounding box center [250, 114] width 69 height 31
radio input "true"
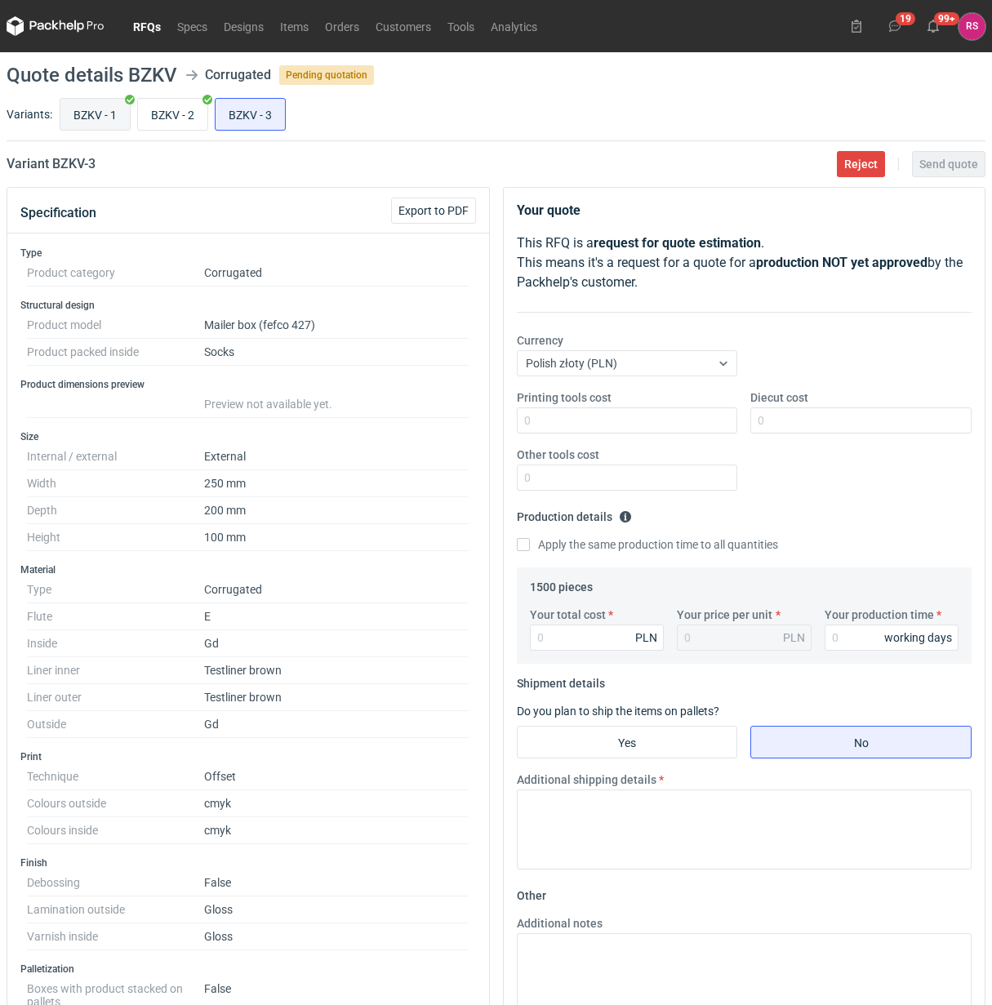
click at [90, 99] on input "BZKV - 1" at bounding box center [94, 114] width 69 height 31
radio input "true"
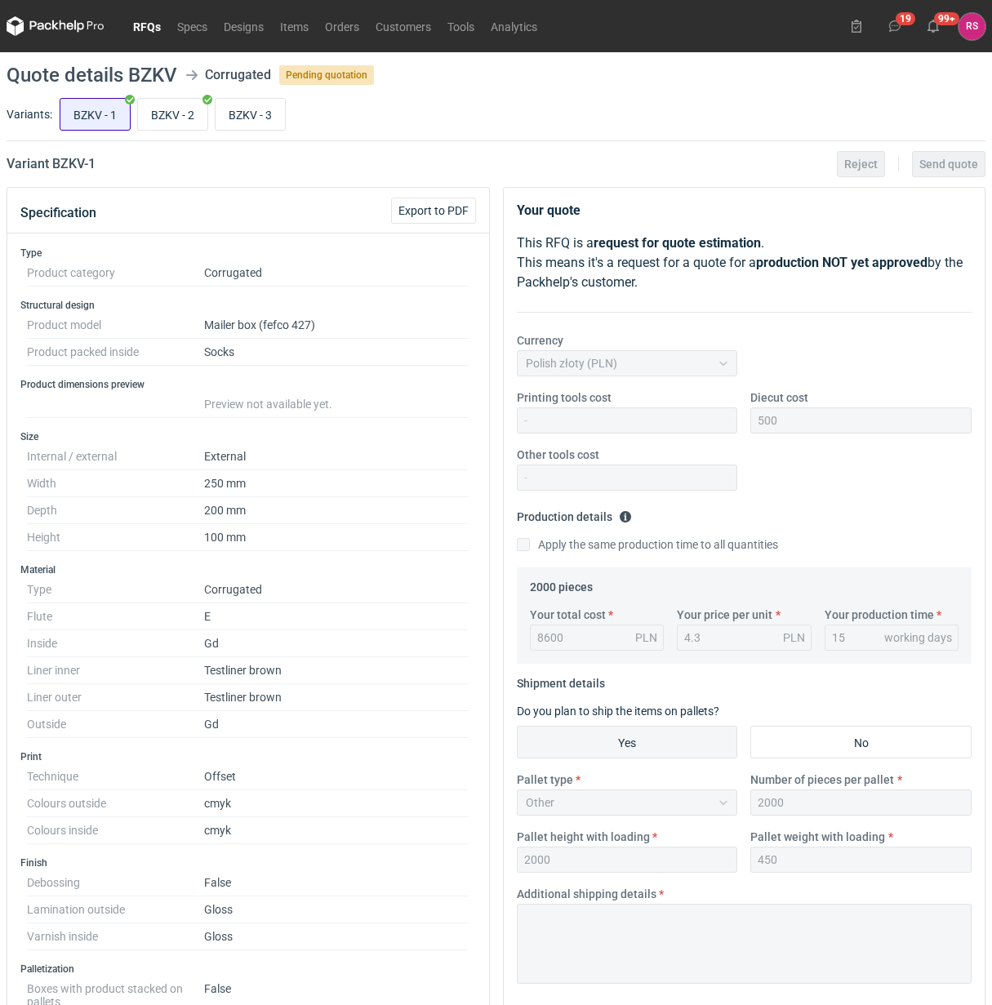
scroll to position [185, 0]
click at [189, 111] on input "BZKV - 2" at bounding box center [172, 114] width 69 height 31
radio input "true"
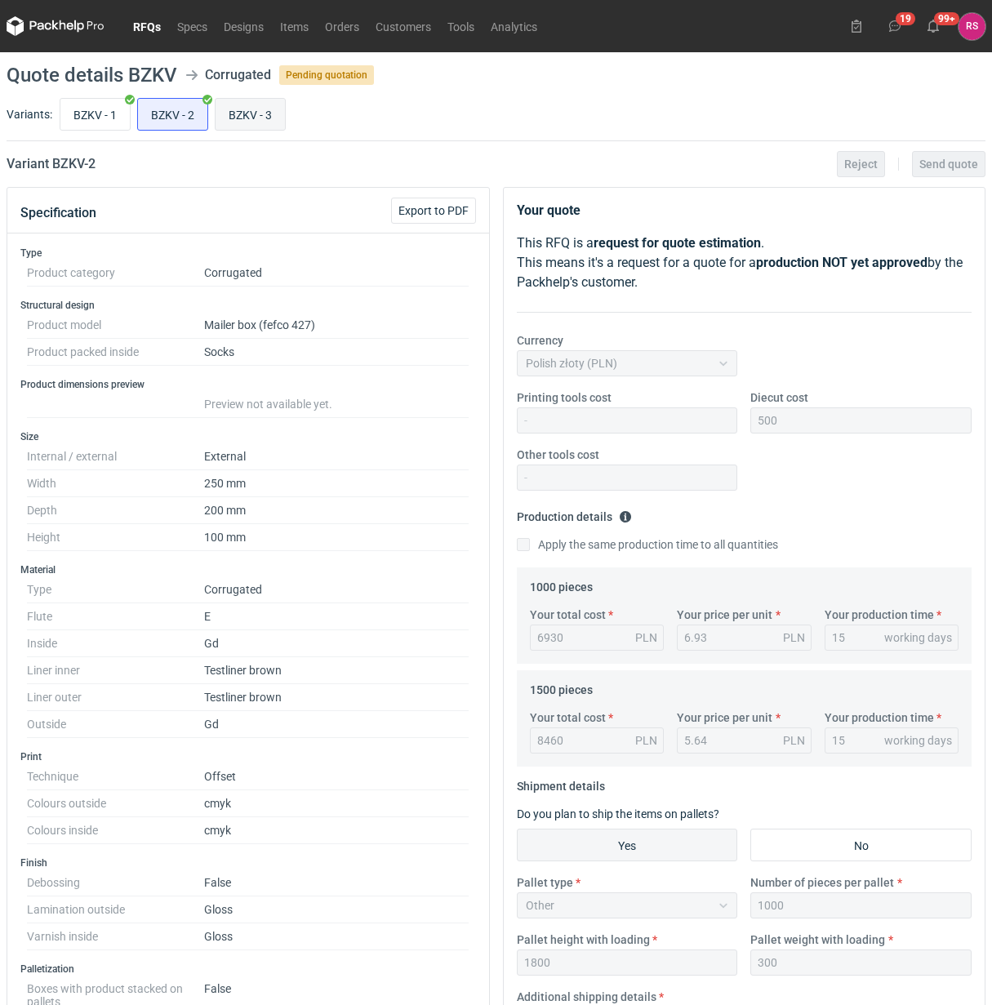
click at [247, 116] on input "BZKV - 3" at bounding box center [250, 114] width 69 height 31
radio input "true"
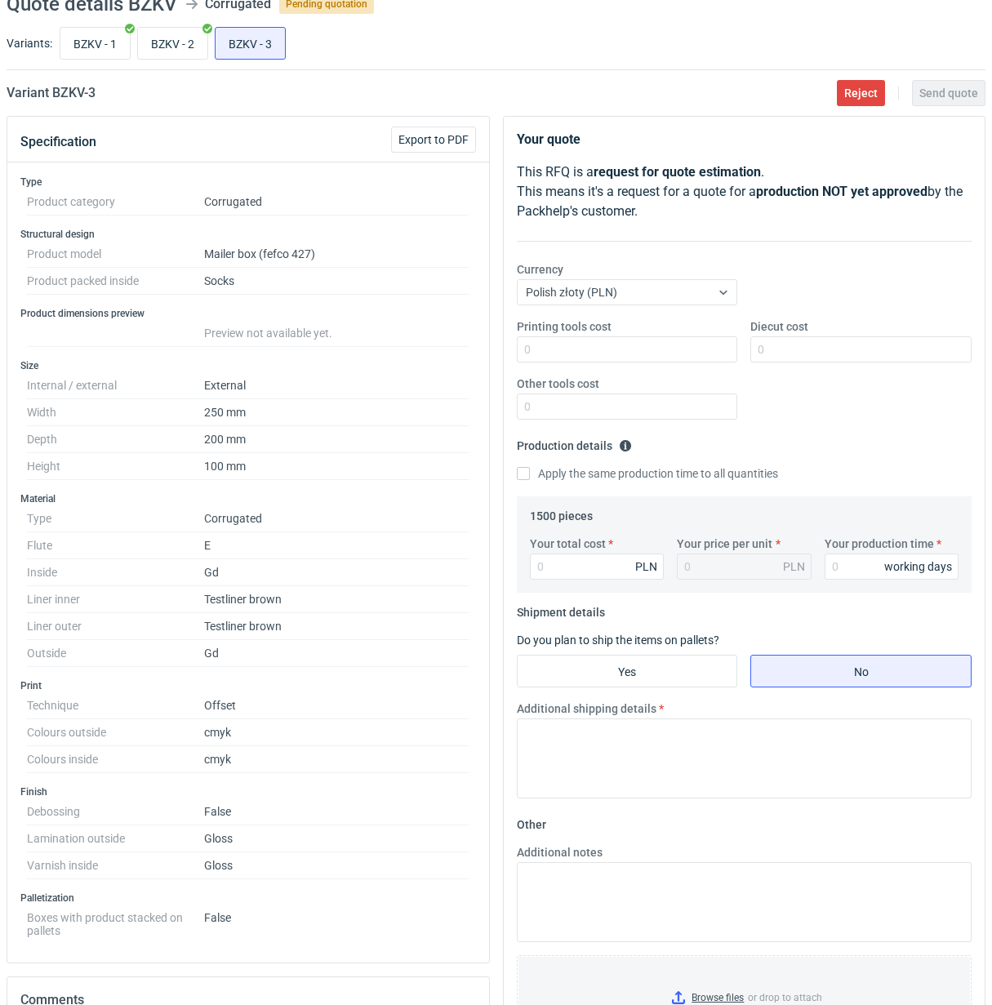
scroll to position [102, 0]
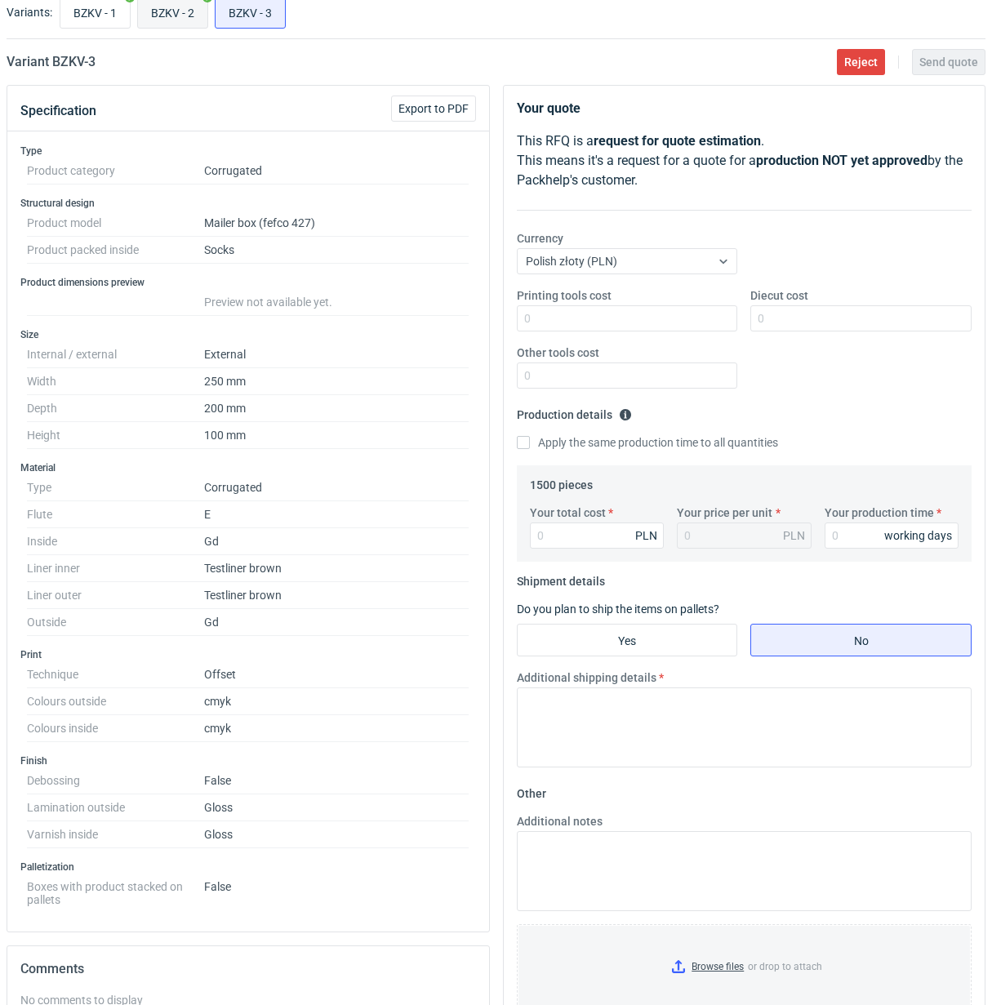
click at [177, 16] on input "BZKV - 2" at bounding box center [172, 12] width 69 height 31
radio input "true"
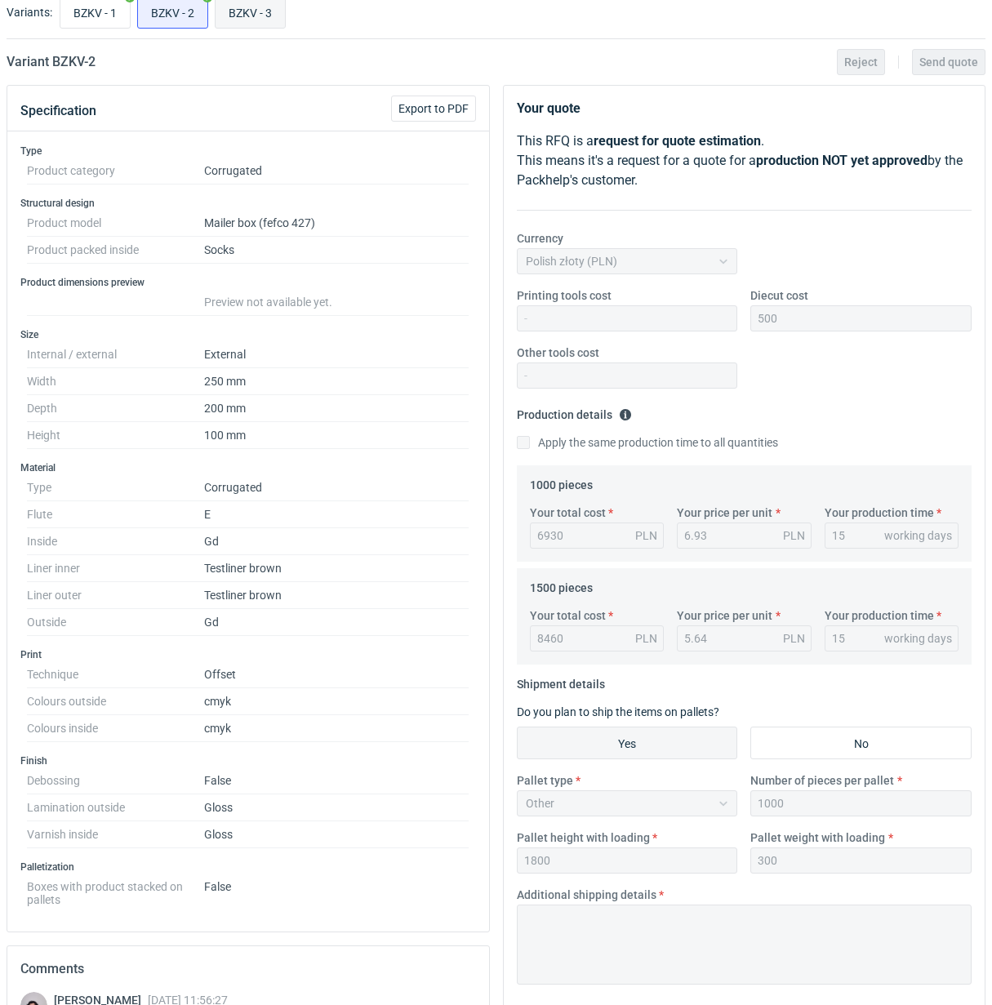
click at [252, 20] on input "BZKV - 3" at bounding box center [250, 12] width 69 height 31
radio input "true"
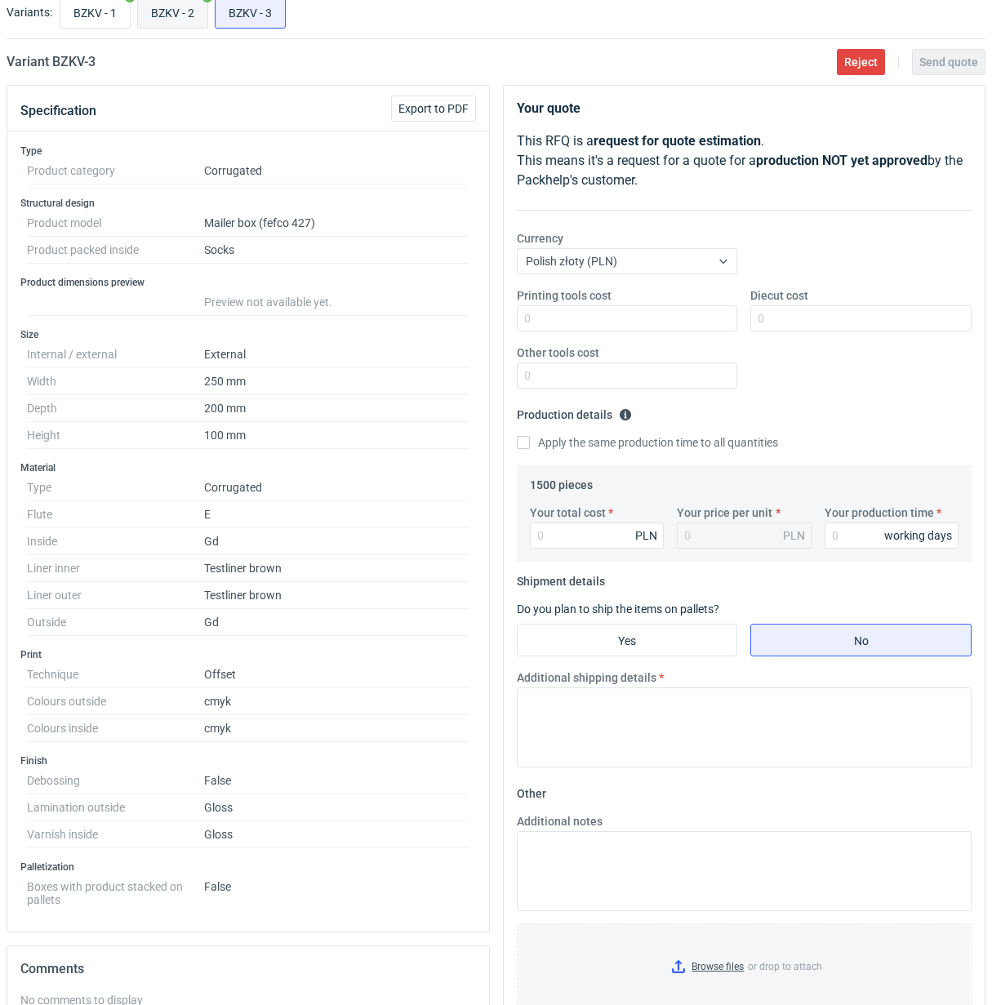
click at [157, 8] on input "BZKV - 2" at bounding box center [172, 12] width 69 height 31
radio input "true"
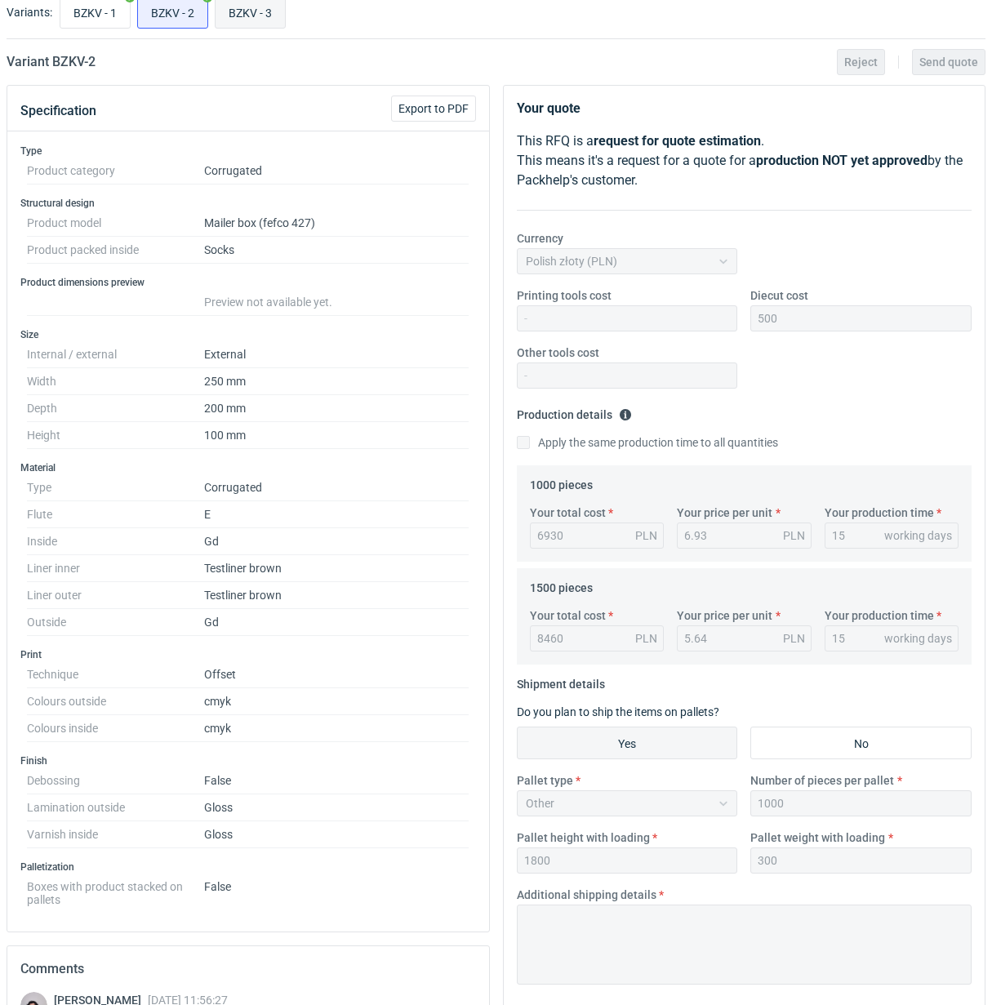
click at [230, 15] on input "BZKV - 3" at bounding box center [250, 12] width 69 height 31
radio input "true"
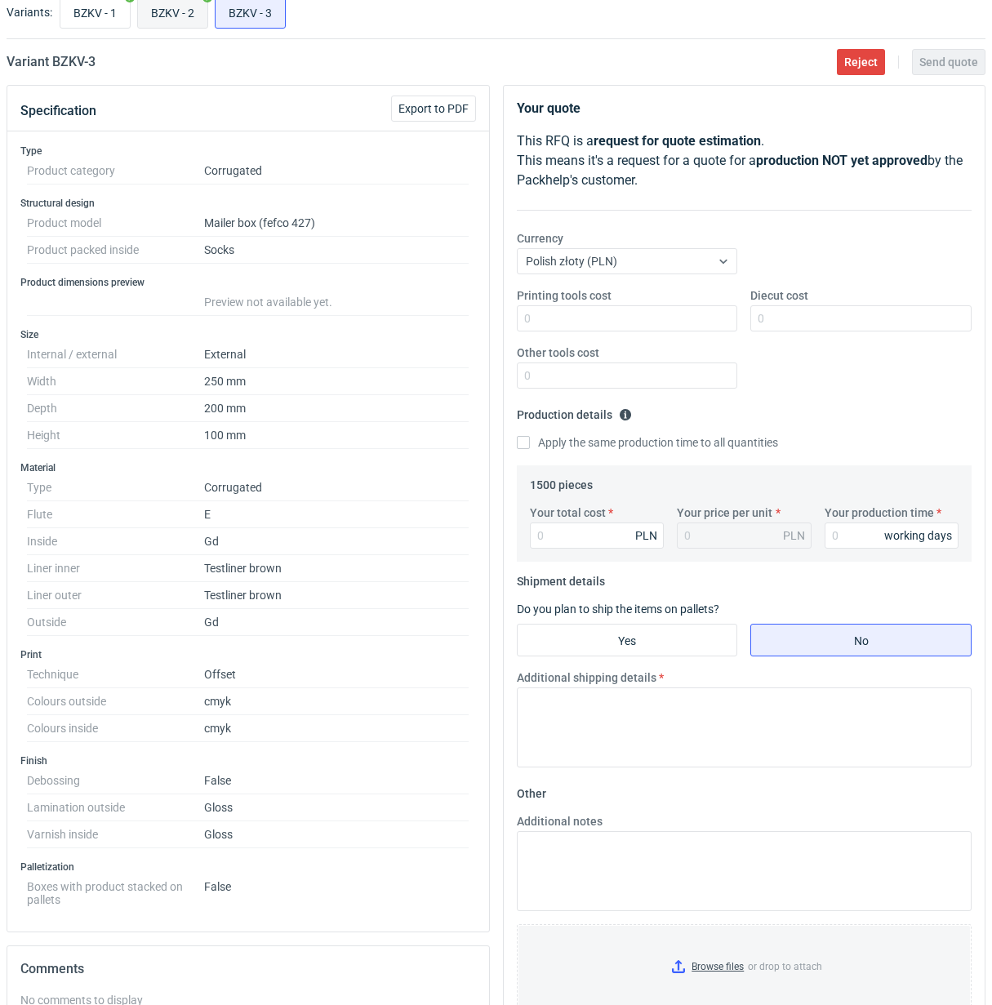
click at [157, 14] on input "BZKV - 2" at bounding box center [172, 12] width 69 height 31
radio input "true"
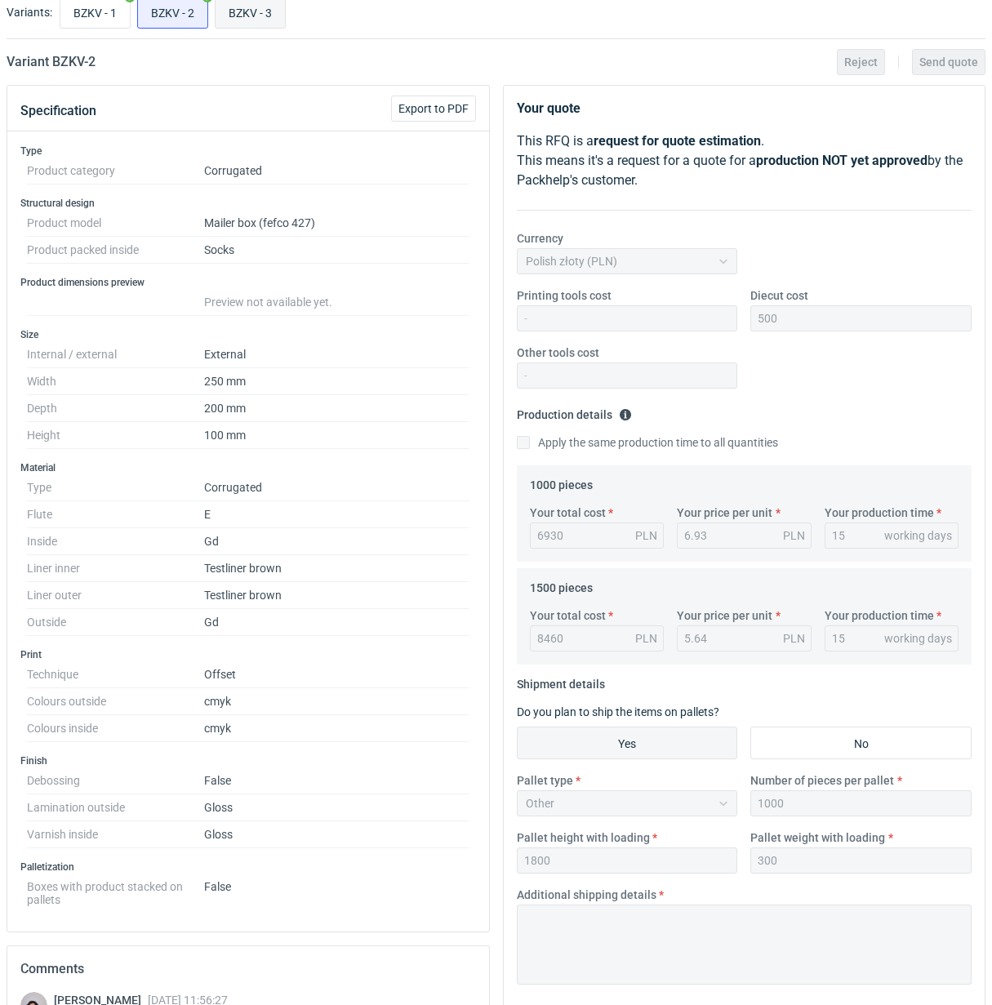
click at [230, 12] on input "BZKV - 3" at bounding box center [250, 12] width 69 height 31
radio input "true"
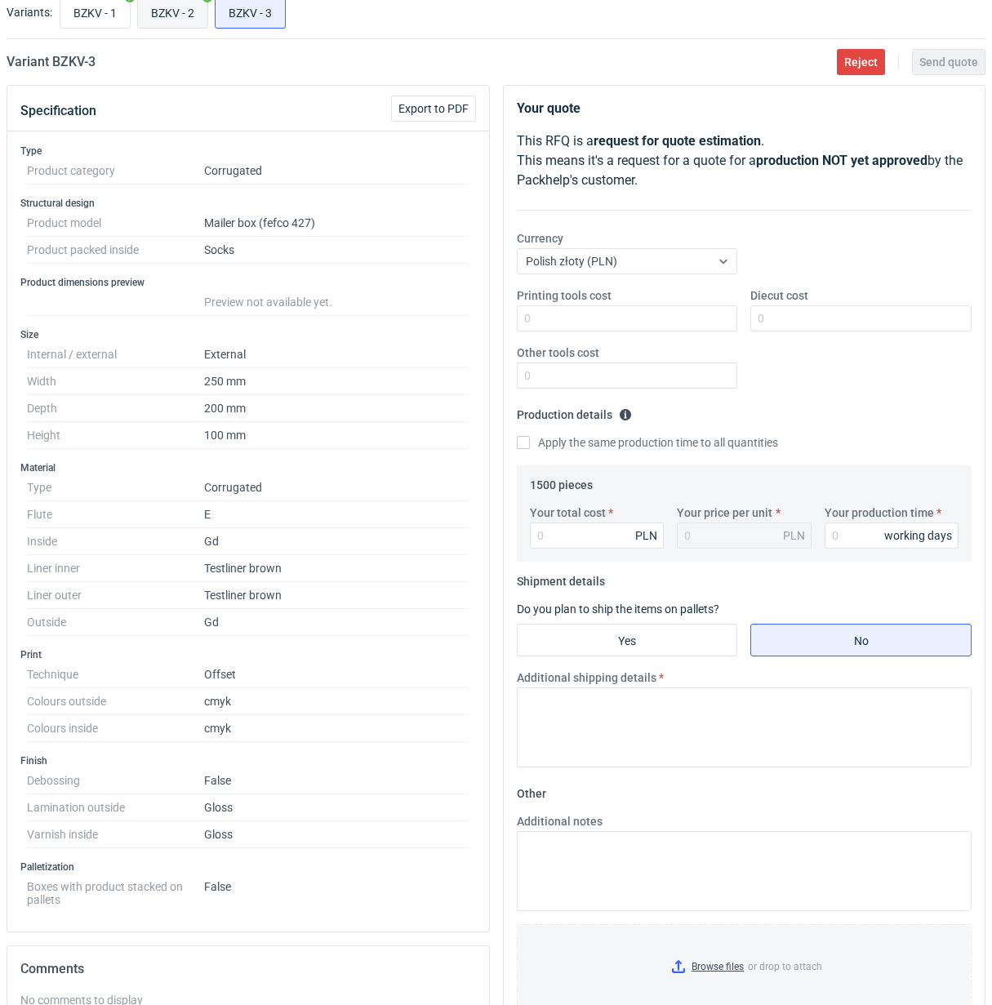
click at [149, 11] on input "BZKV - 2" at bounding box center [172, 12] width 69 height 31
radio input "true"
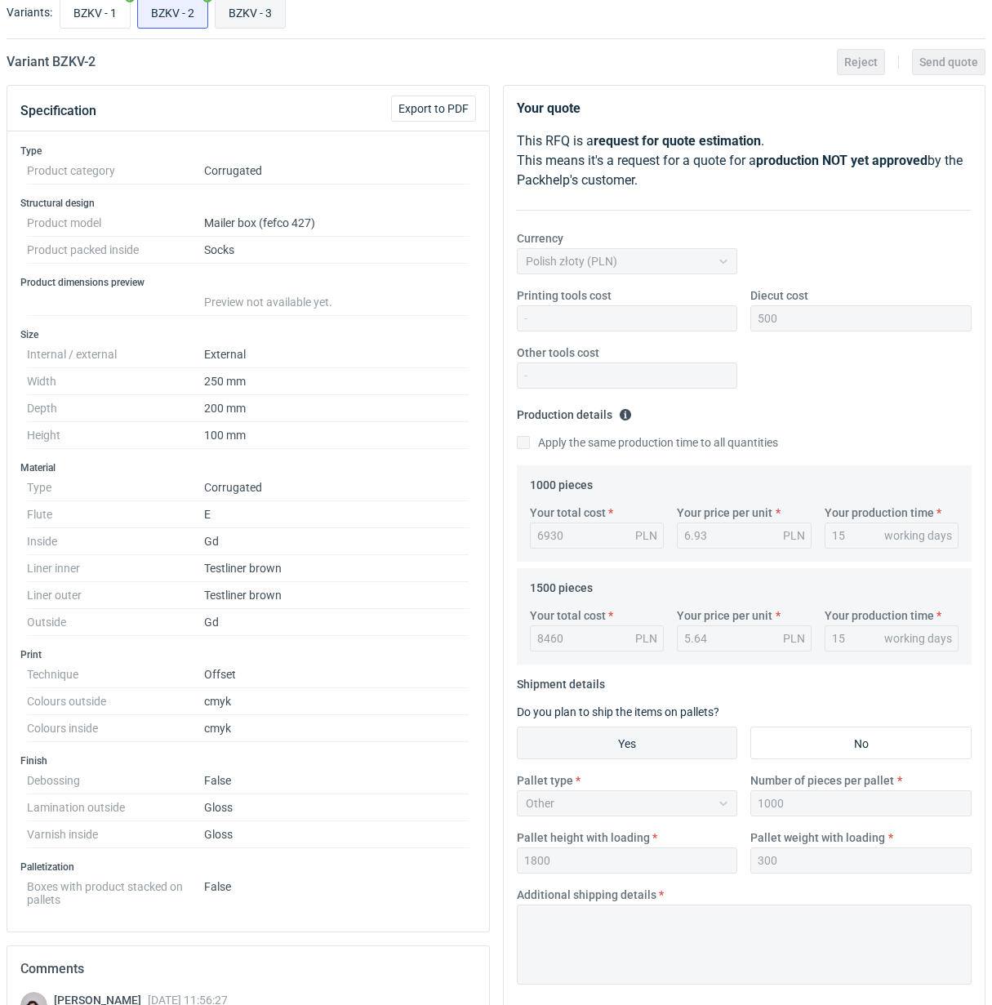
click at [231, 11] on input "BZKV - 3" at bounding box center [250, 12] width 69 height 31
radio input "true"
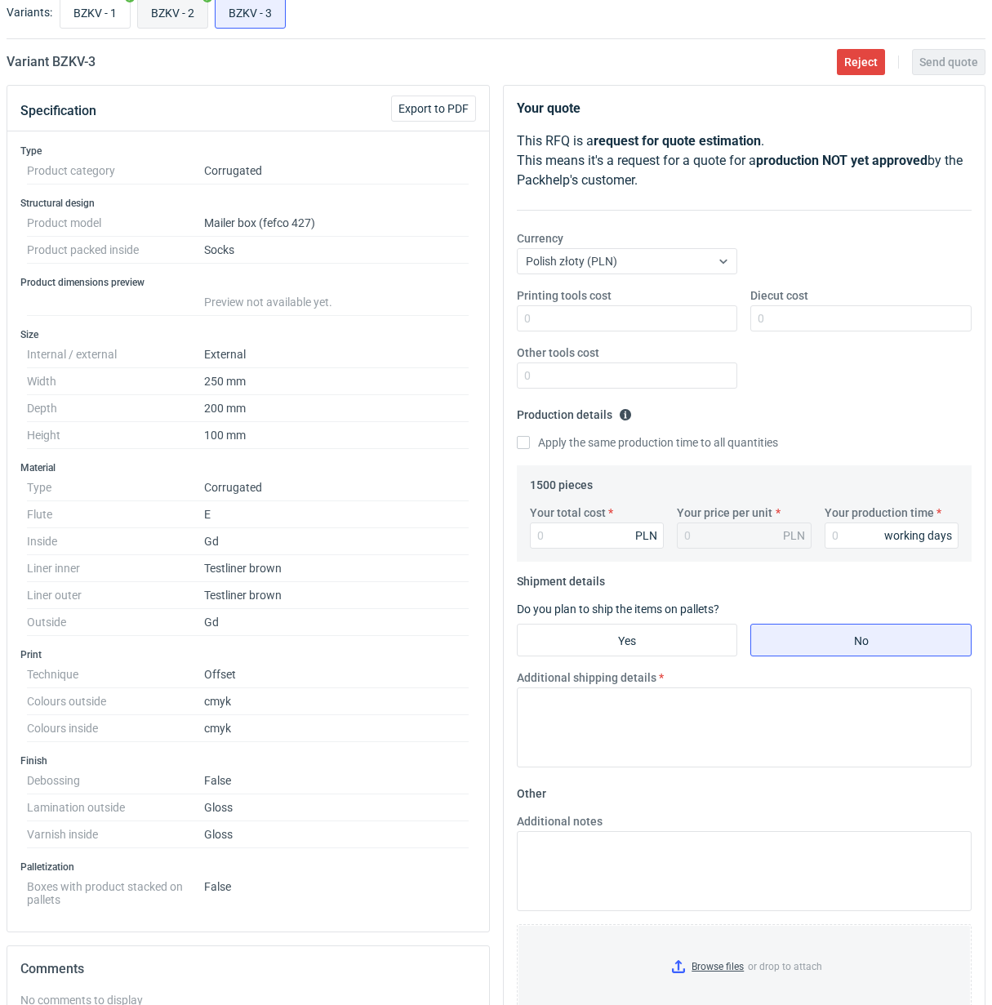
click at [164, 8] on input "BZKV - 2" at bounding box center [172, 12] width 69 height 31
radio input "true"
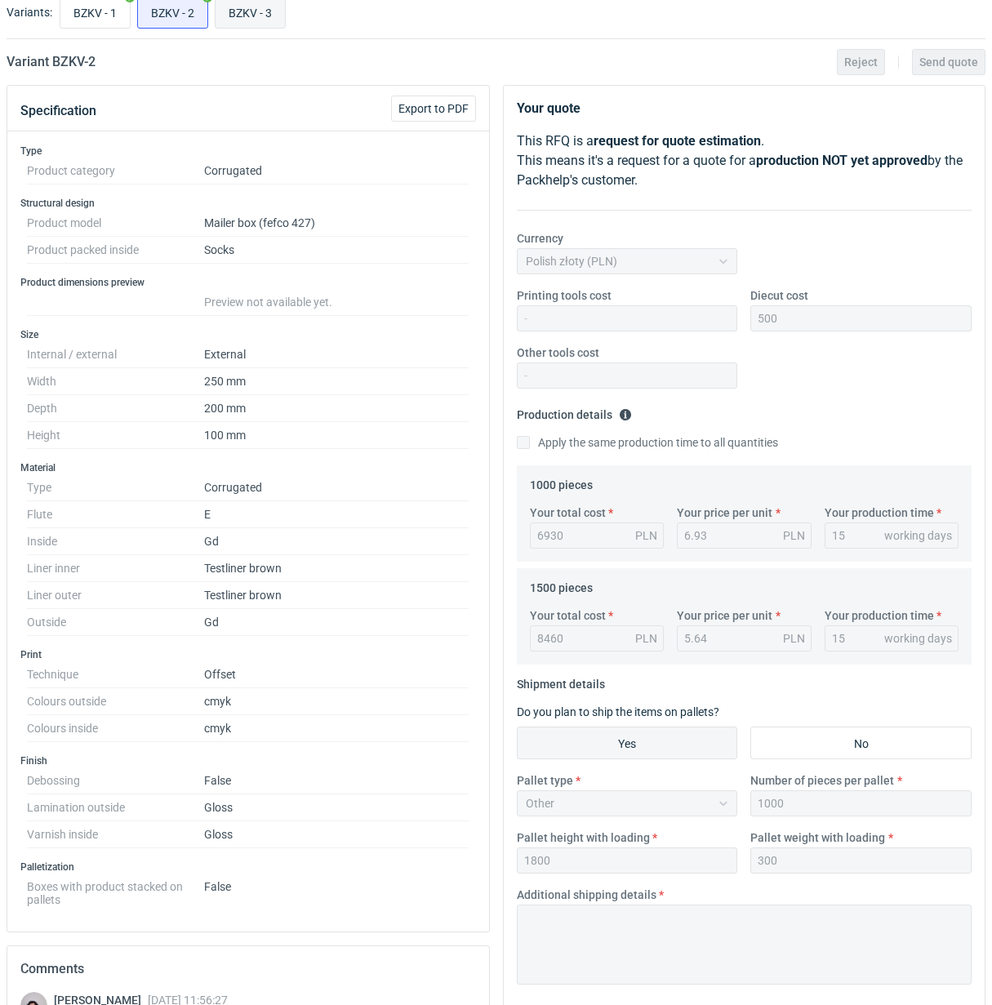
click at [226, 8] on input "BZKV - 3" at bounding box center [250, 12] width 69 height 31
radio input "true"
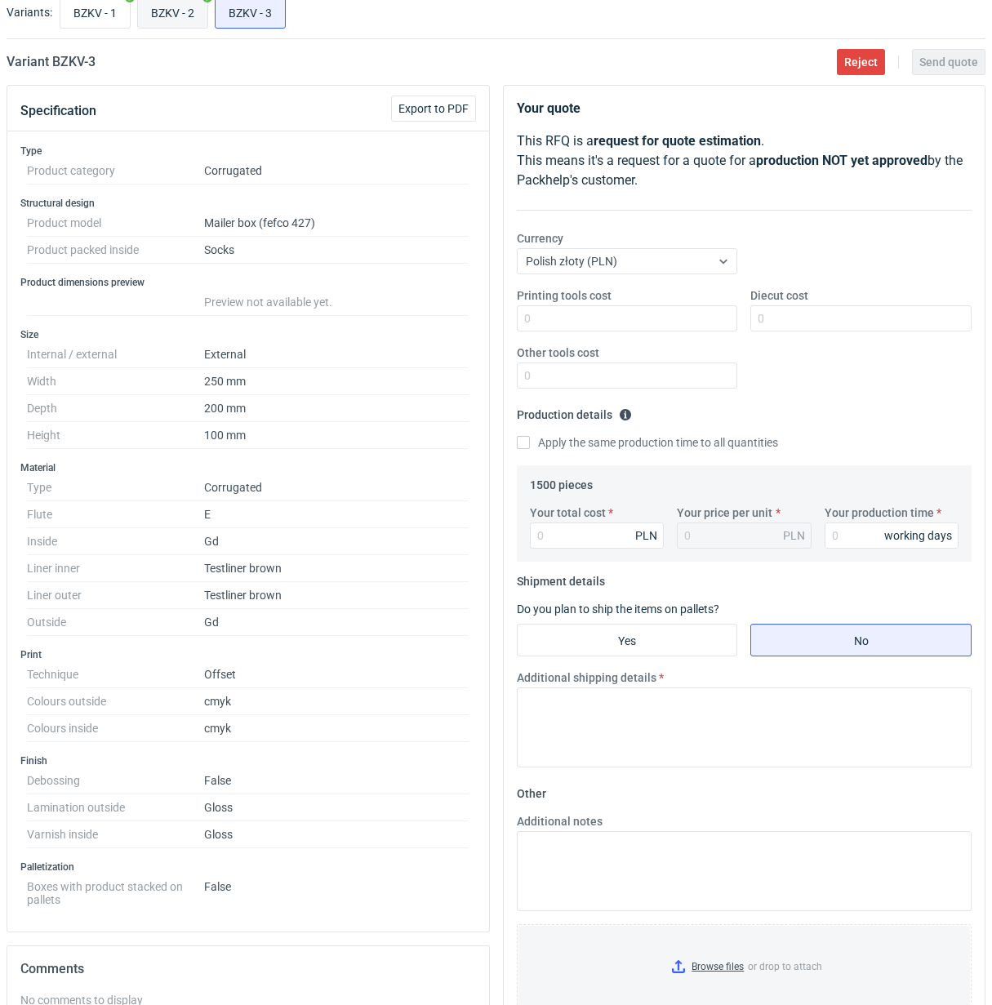
click at [149, 8] on input "BZKV - 2" at bounding box center [172, 12] width 69 height 31
radio input "true"
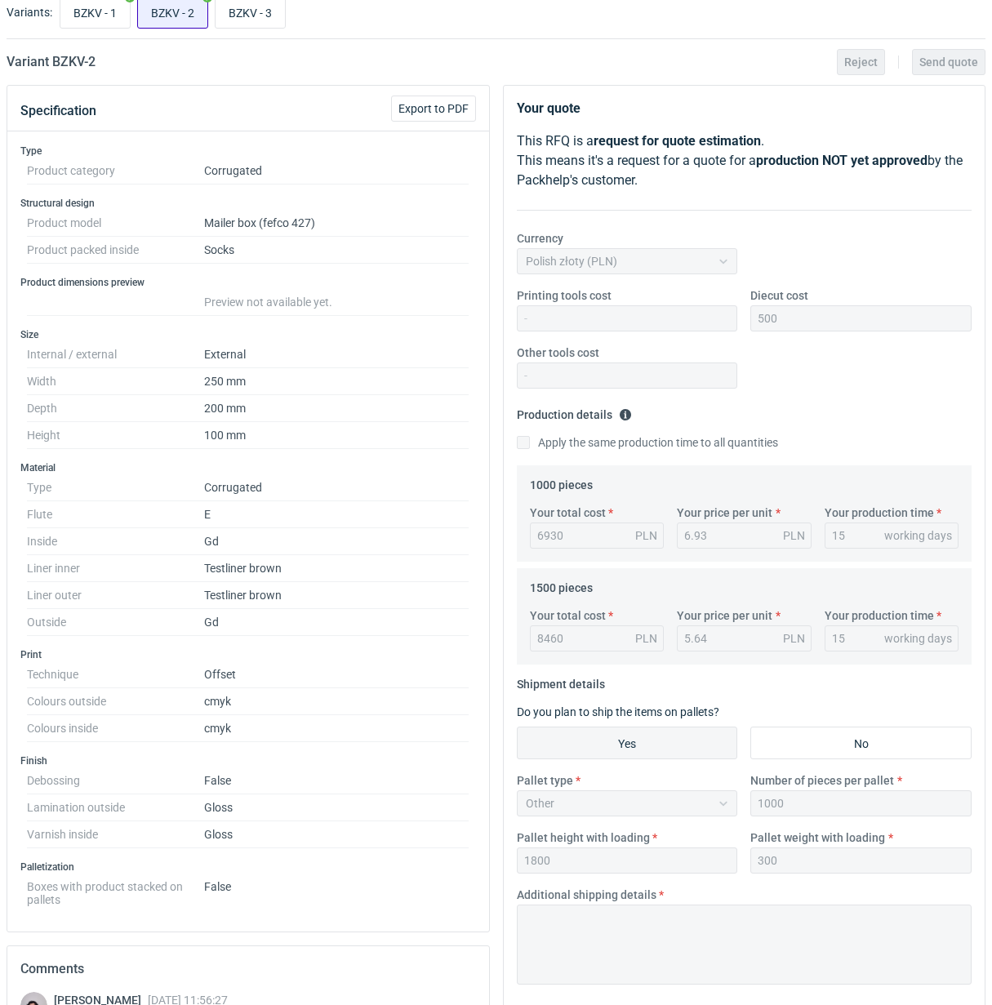
click at [202, 8] on input "BZKV - 2" at bounding box center [172, 12] width 69 height 31
click at [162, 8] on input "BZKV - 2" at bounding box center [172, 12] width 69 height 31
click at [250, 12] on input "BZKV - 3" at bounding box center [250, 12] width 69 height 31
radio input "true"
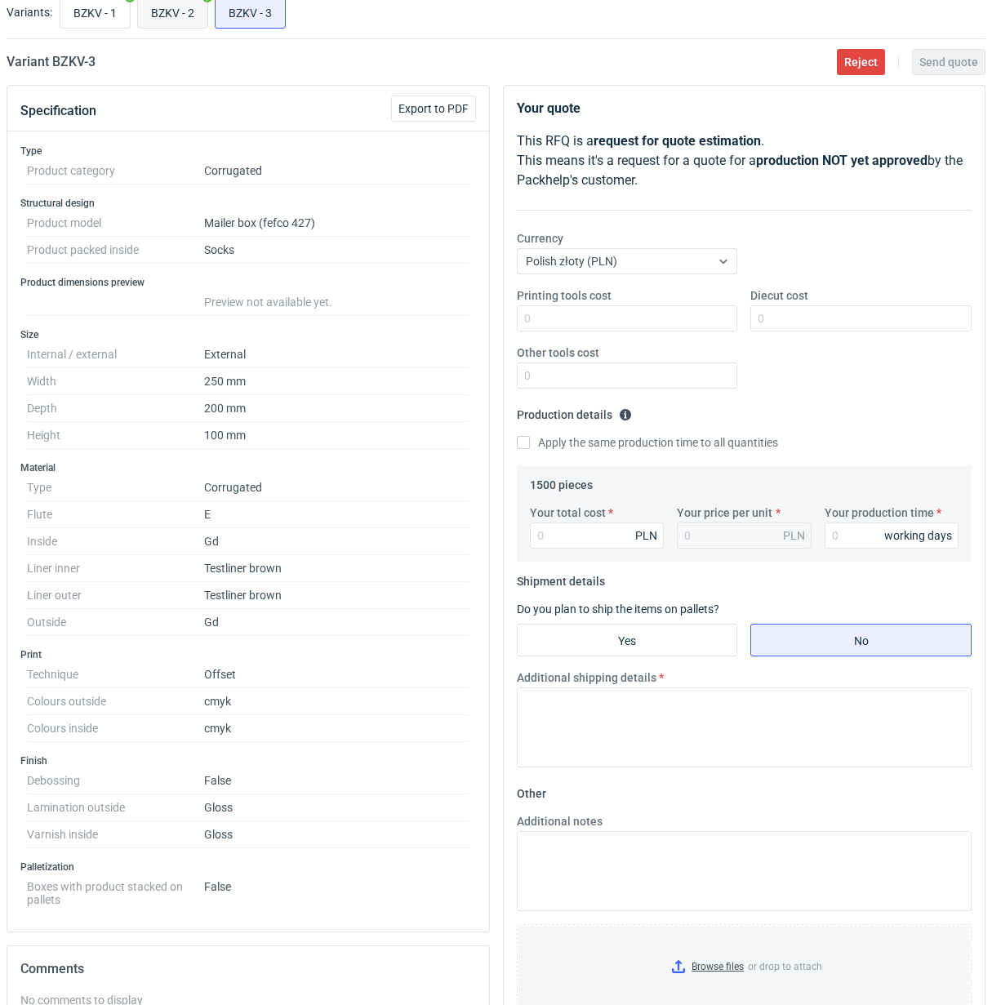
click at [180, 12] on input "BZKV - 2" at bounding box center [172, 12] width 69 height 31
radio input "true"
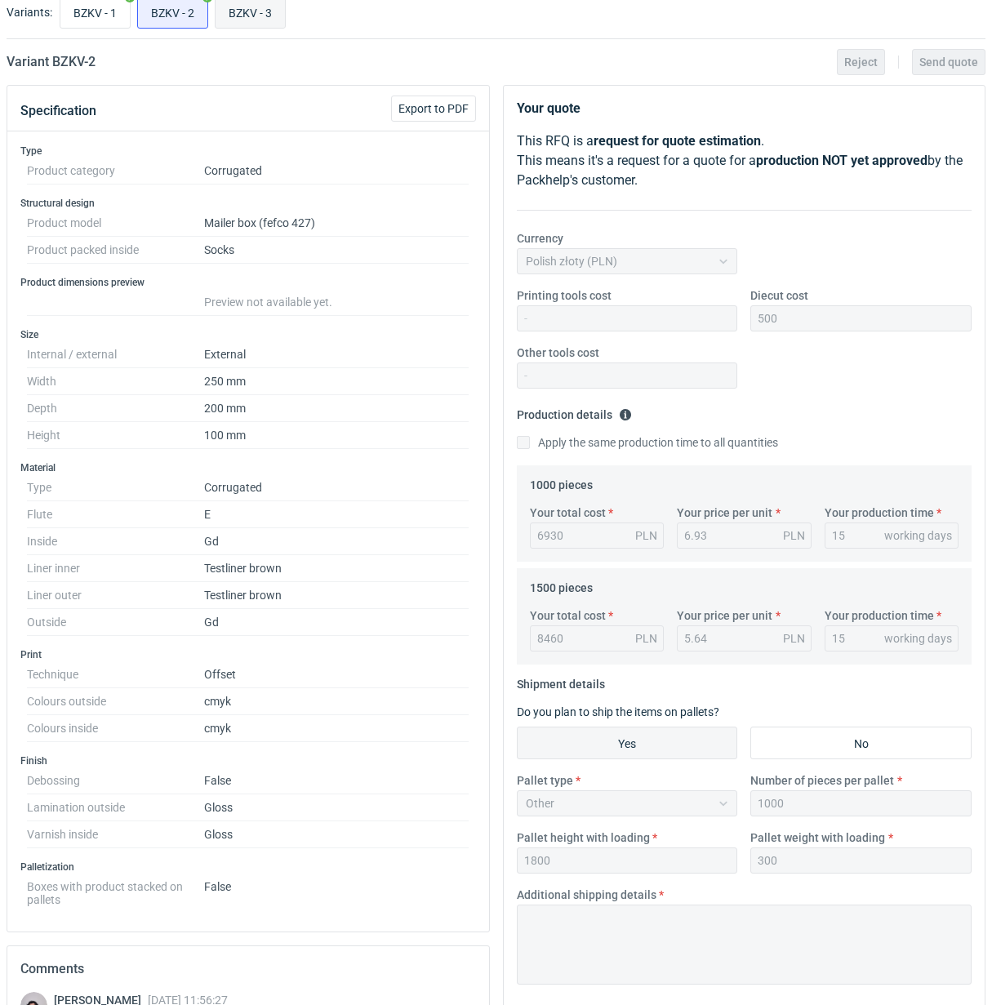
click at [243, 17] on input "BZKV - 3" at bounding box center [250, 12] width 69 height 31
radio input "true"
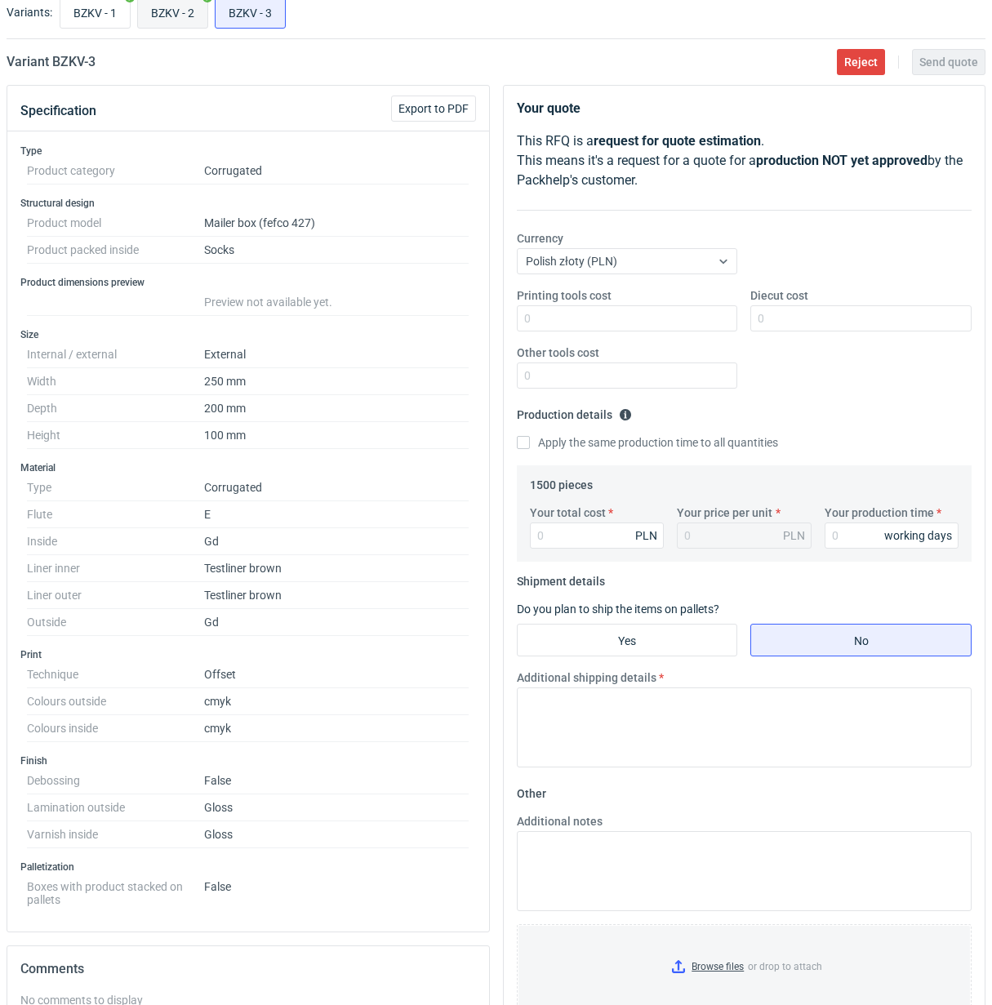
click at [186, 19] on input "BZKV - 2" at bounding box center [172, 12] width 69 height 31
radio input "true"
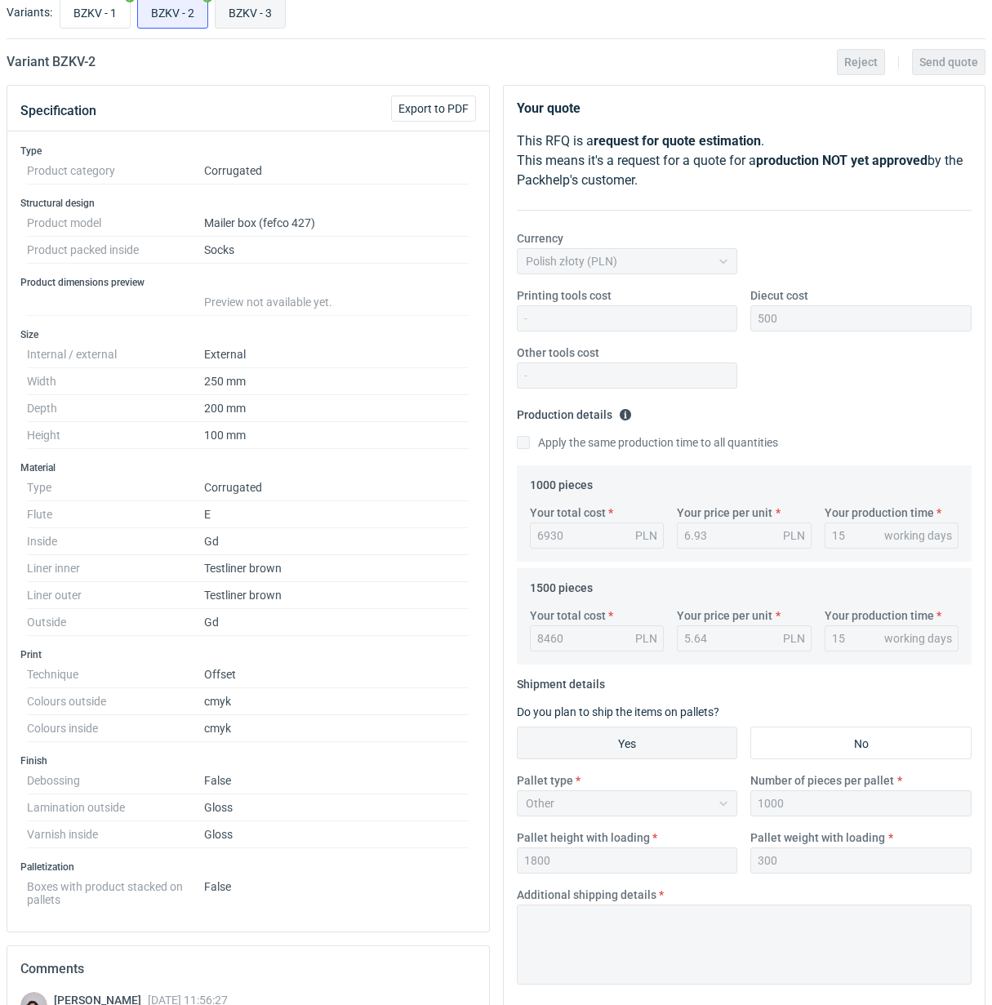
click at [245, 21] on input "BZKV - 3" at bounding box center [250, 12] width 69 height 31
radio input "true"
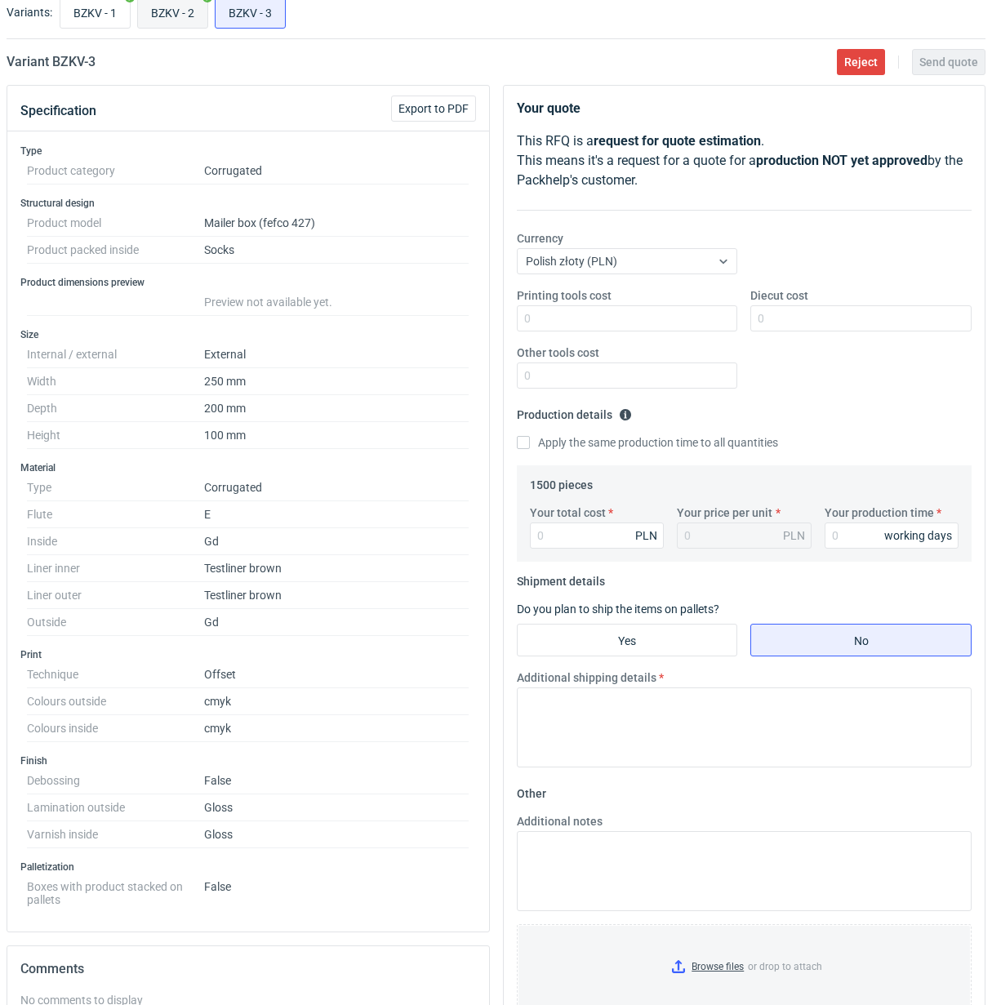
click at [189, 20] on input "BZKV - 2" at bounding box center [172, 12] width 69 height 31
radio input "true"
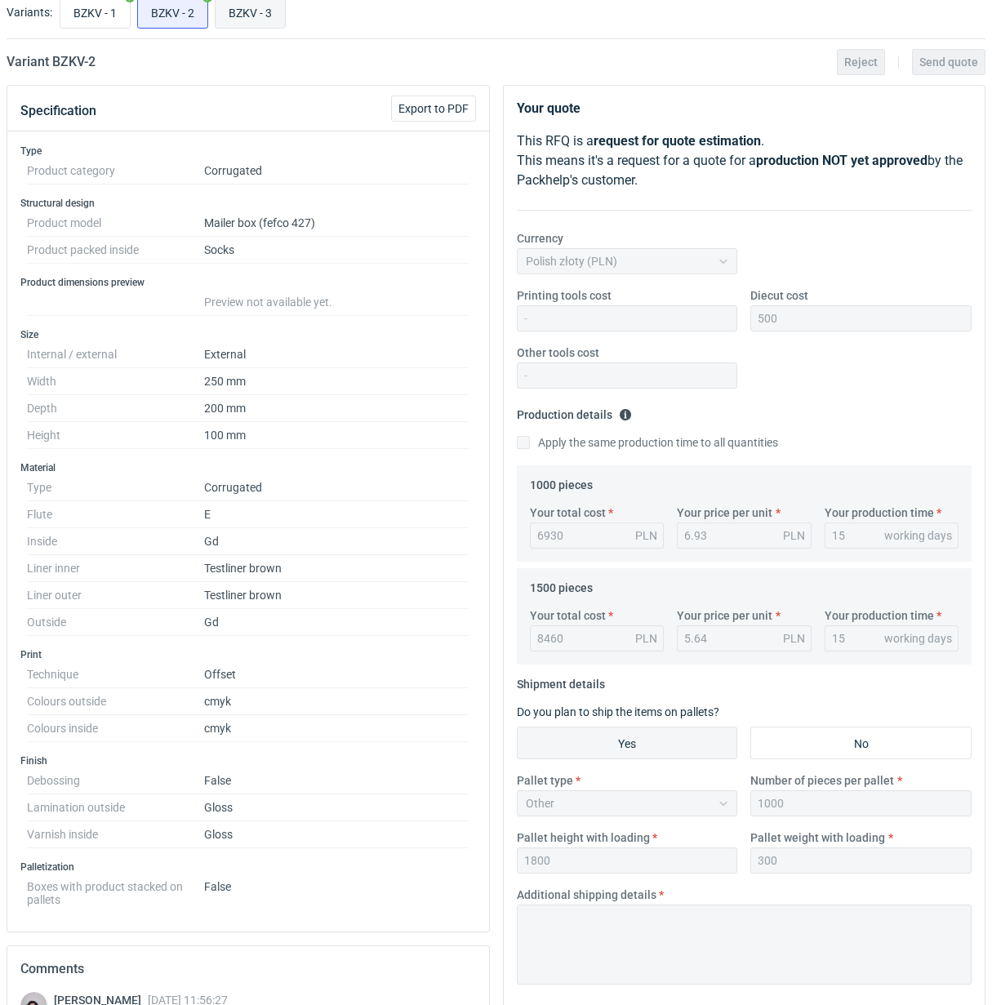
click at [246, 26] on input "BZKV - 3" at bounding box center [250, 12] width 69 height 31
radio input "true"
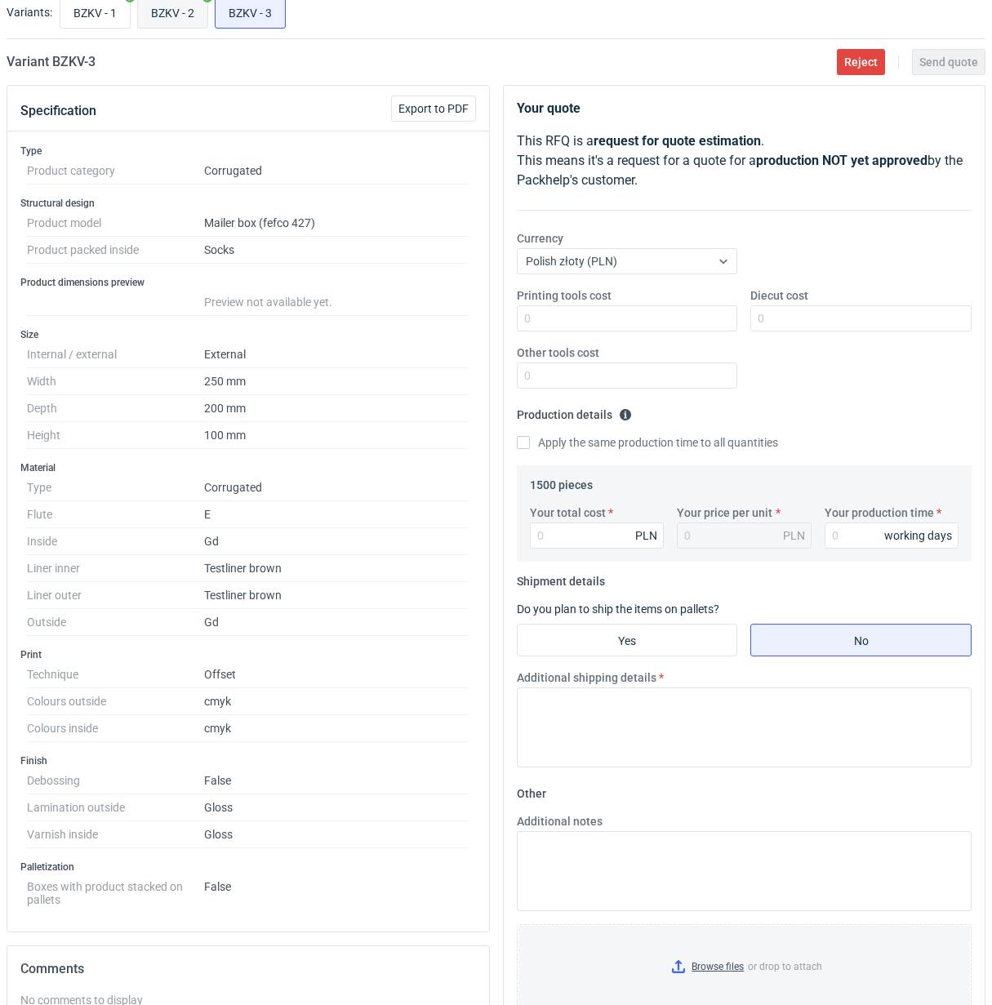
click at [194, 26] on input "BZKV - 2" at bounding box center [172, 12] width 69 height 31
radio input "true"
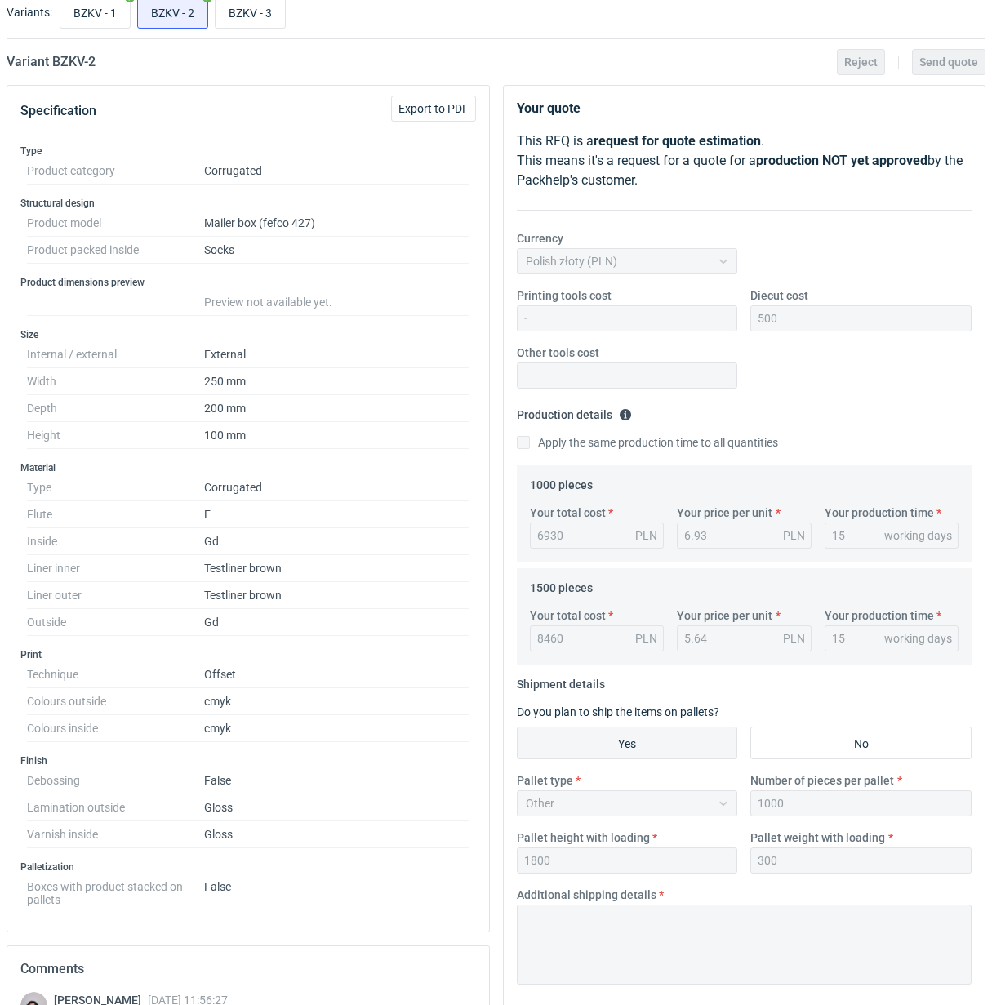
click at [255, 31] on div "BZKV - 1 BZKV - 2 BZKV - 3" at bounding box center [520, 12] width 929 height 39
click at [254, 19] on input "BZKV - 3" at bounding box center [250, 12] width 69 height 31
radio input "true"
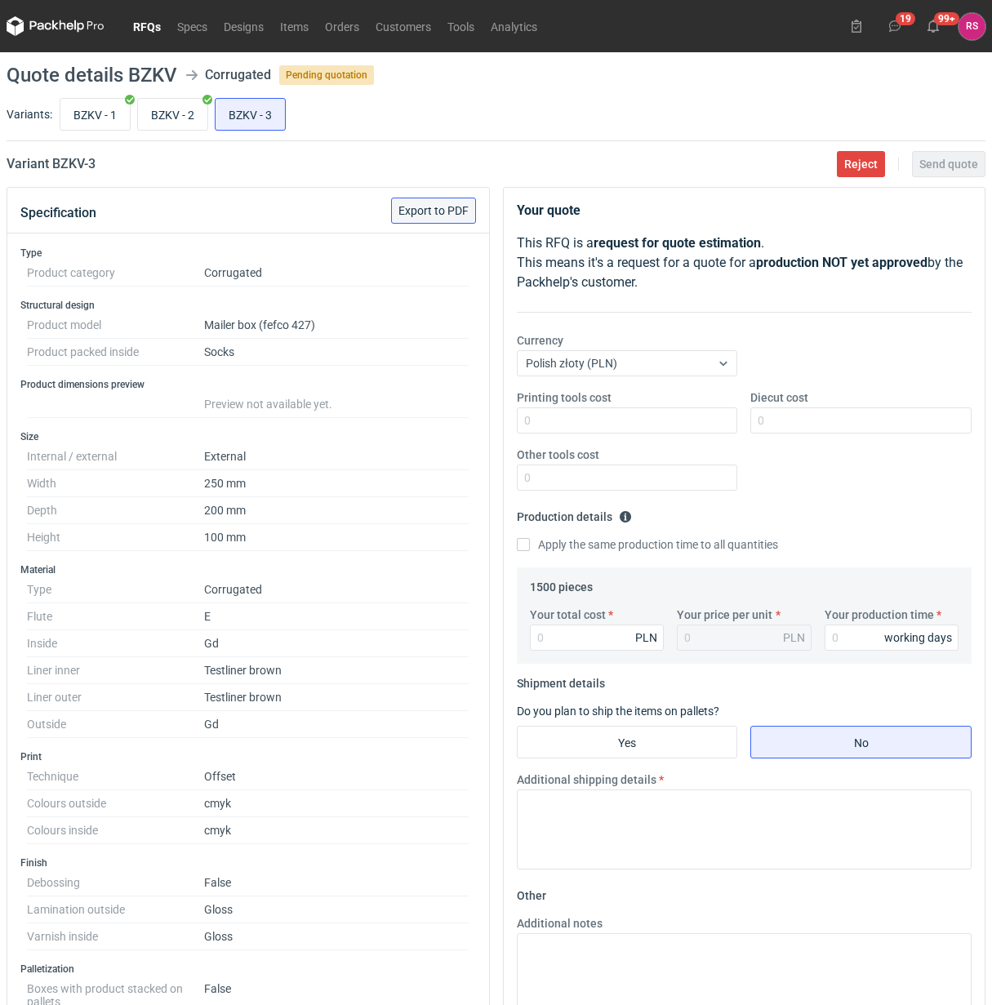
click at [438, 206] on span "Export to PDF" at bounding box center [434, 210] width 70 height 11
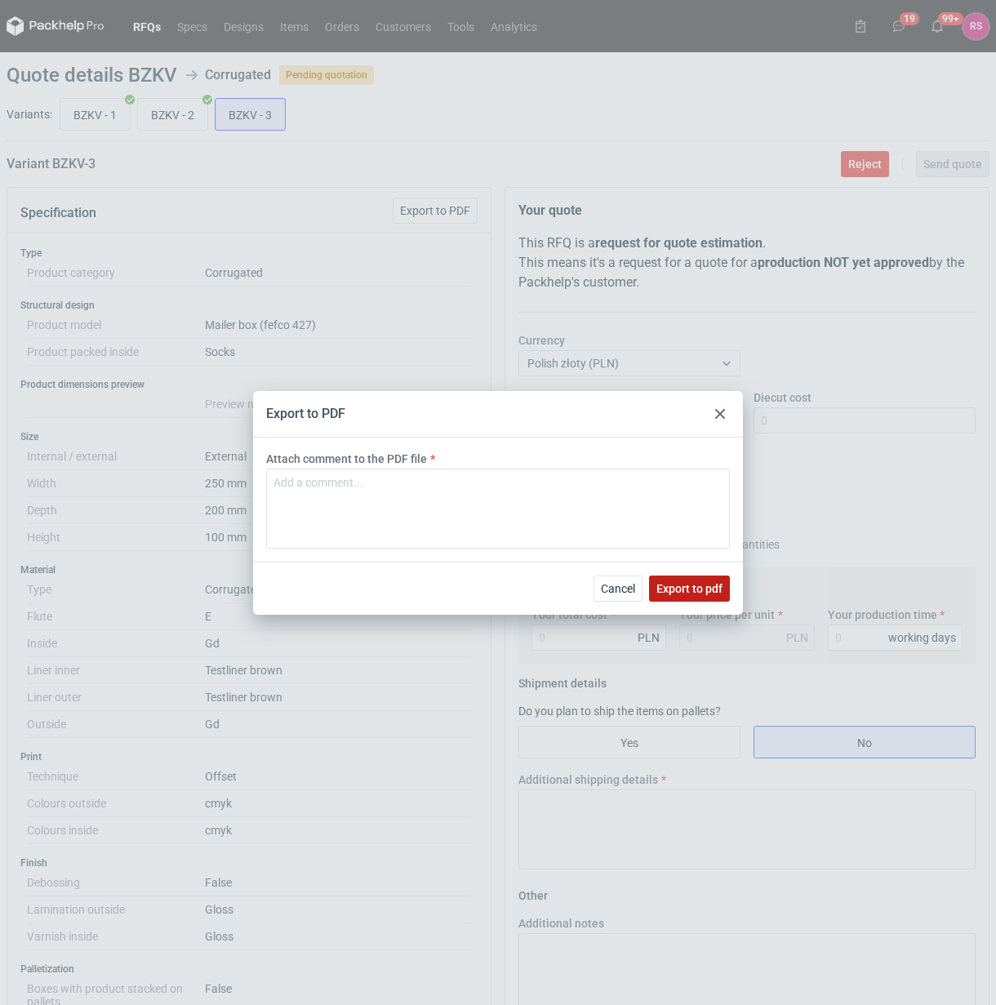
click at [691, 592] on span "Export to pdf" at bounding box center [690, 588] width 66 height 11
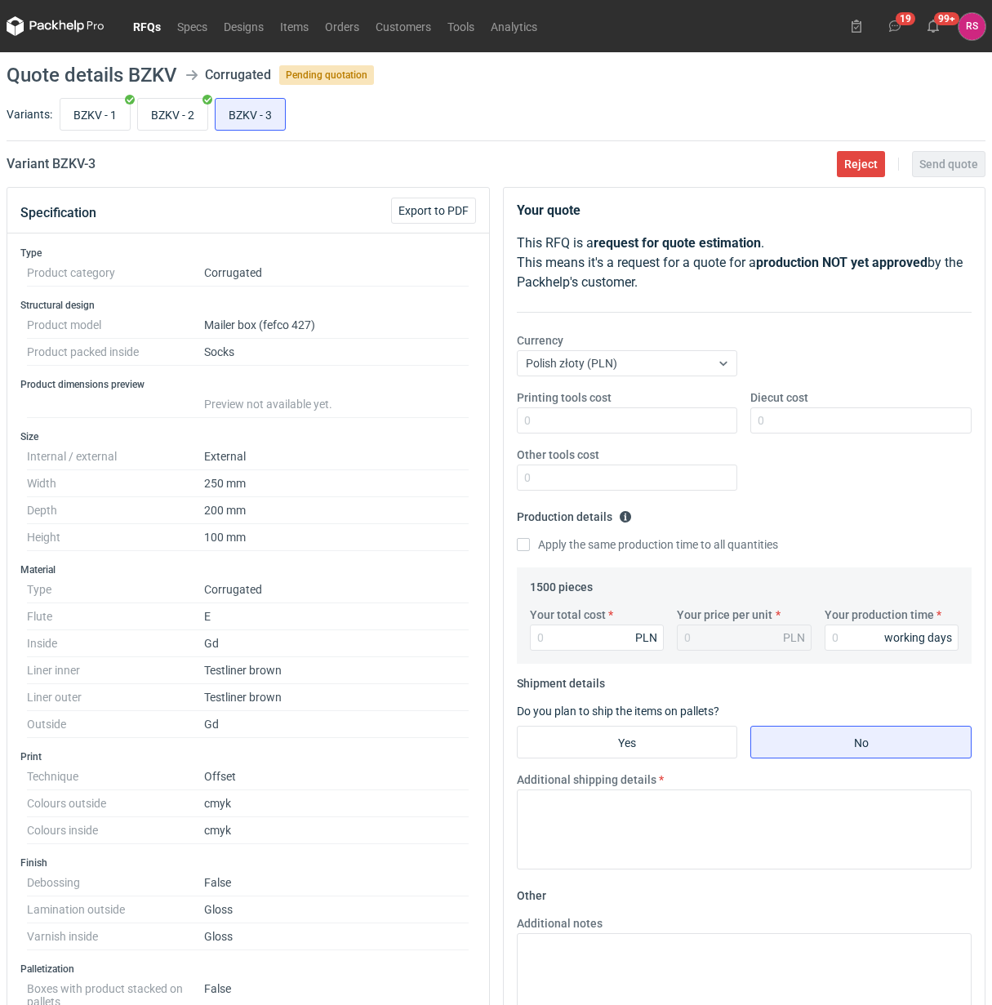
click at [961, 86] on main "Quote details BZKV Corrugated Pending quotation Variants: BZKV - 1 BZKV - 2 BZK…" at bounding box center [496, 746] width 992 height 1388
